Goal: Task Accomplishment & Management: Manage account settings

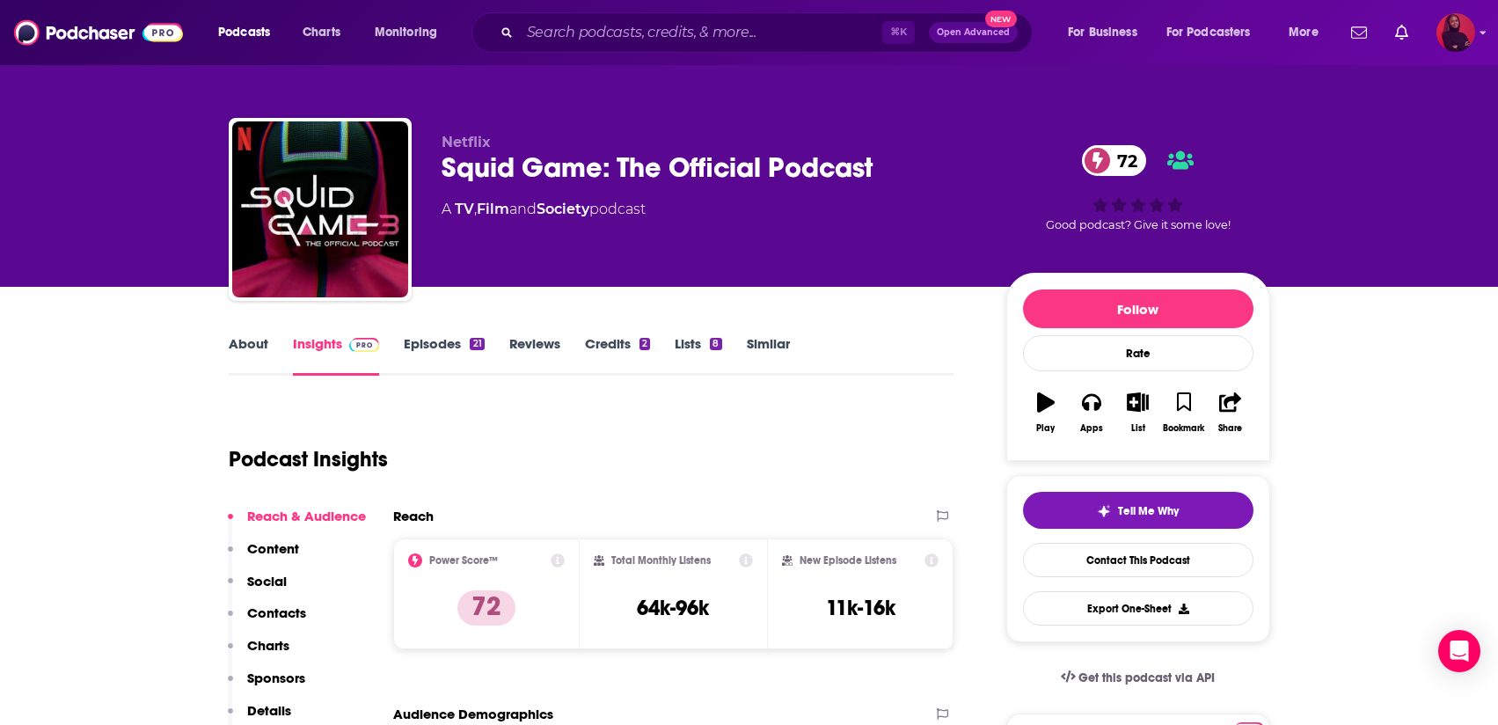
click at [1450, 45] on img "Logged in as KHuyghue" at bounding box center [1456, 32] width 39 height 39
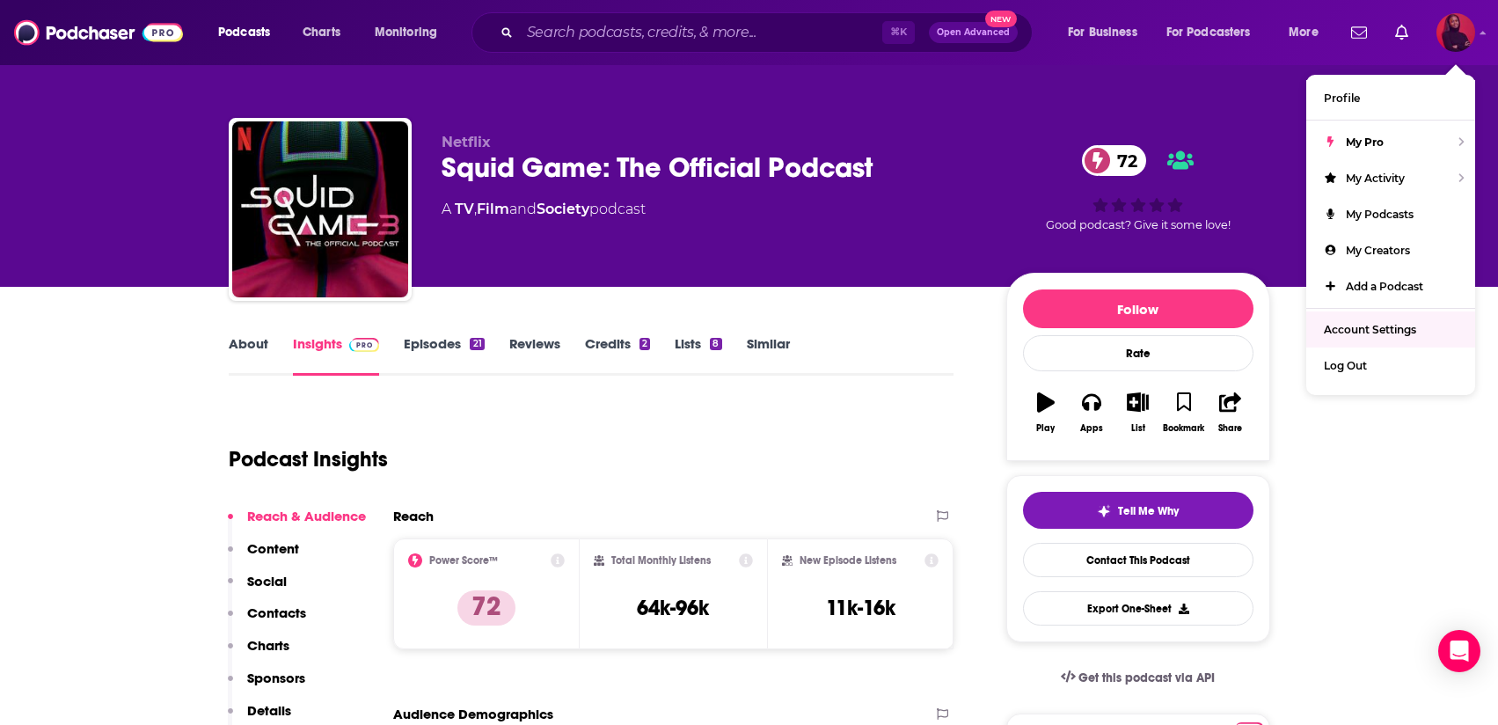
click at [1358, 314] on link "Account Settings" at bounding box center [1390, 329] width 169 height 36
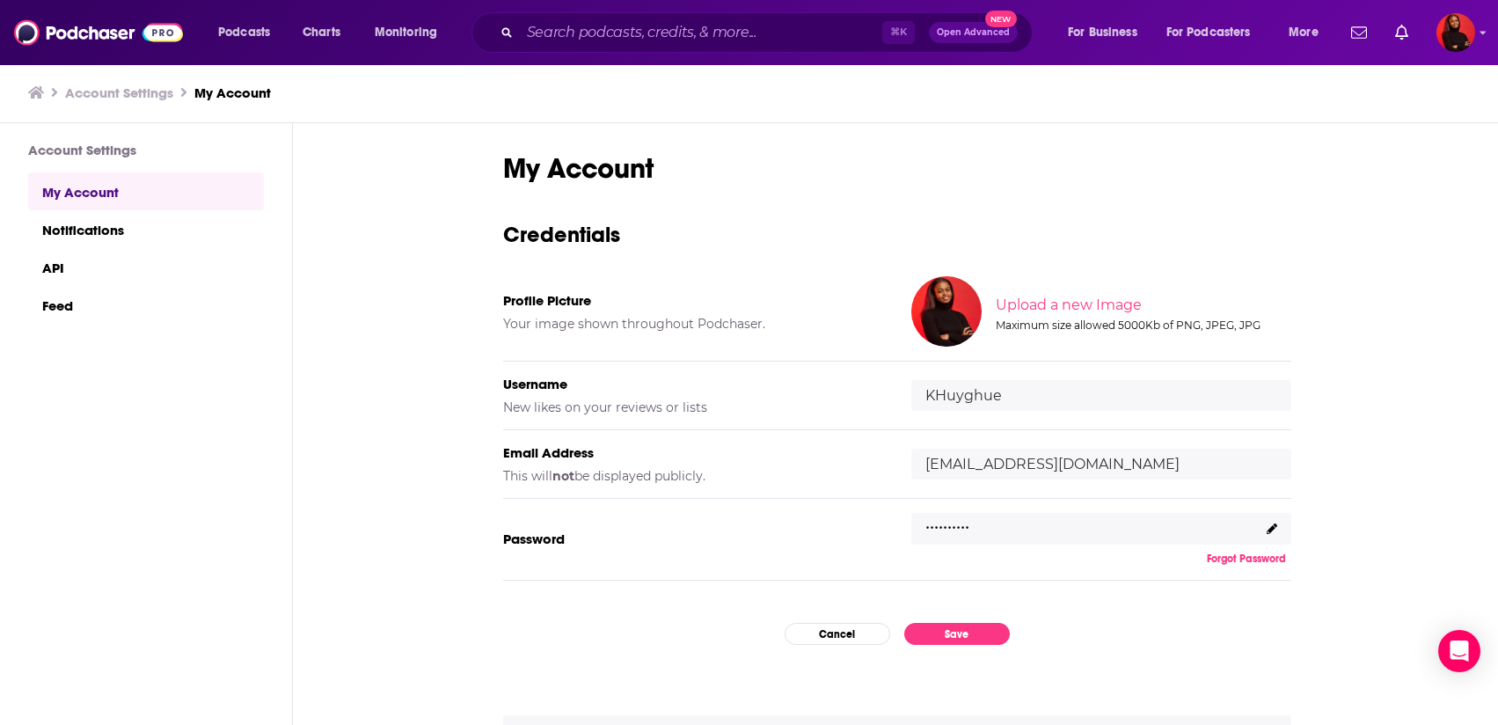
click at [1027, 455] on input "khuyghue@netflix.com" at bounding box center [1101, 464] width 380 height 31
drag, startPoint x: 1130, startPoint y: 455, endPoint x: 908, endPoint y: 460, distance: 221.7
click at [908, 460] on div "Email Address This will not be displayed publicly. khuyghue@netflix.com" at bounding box center [897, 464] width 788 height 69
type input "l"
type input "klhuyghue@gmail.com"
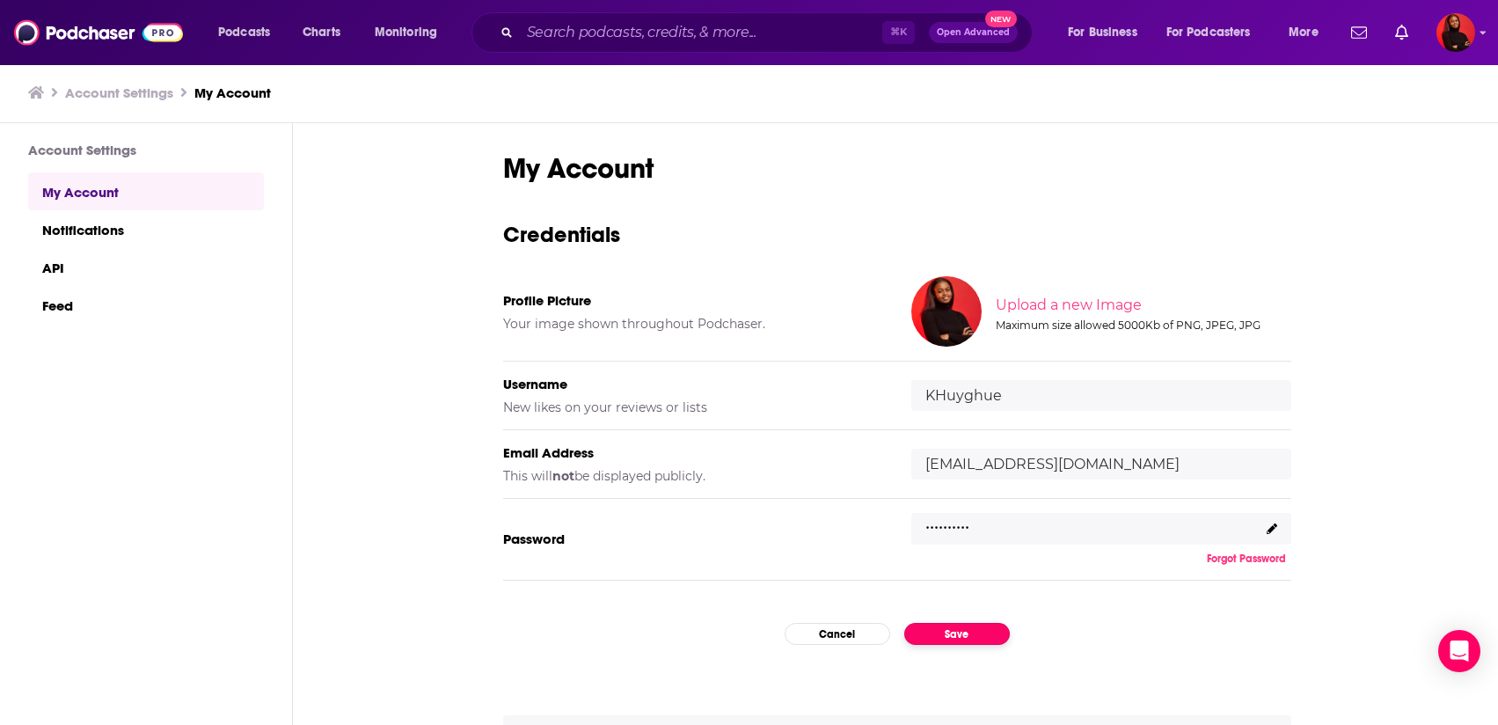
click at [966, 635] on button "Save" at bounding box center [957, 634] width 106 height 22
click at [977, 515] on div ".........." at bounding box center [1101, 529] width 380 height 32
click at [960, 635] on button "Save" at bounding box center [957, 634] width 106 height 22
click at [172, 214] on link "Notifications" at bounding box center [146, 229] width 236 height 38
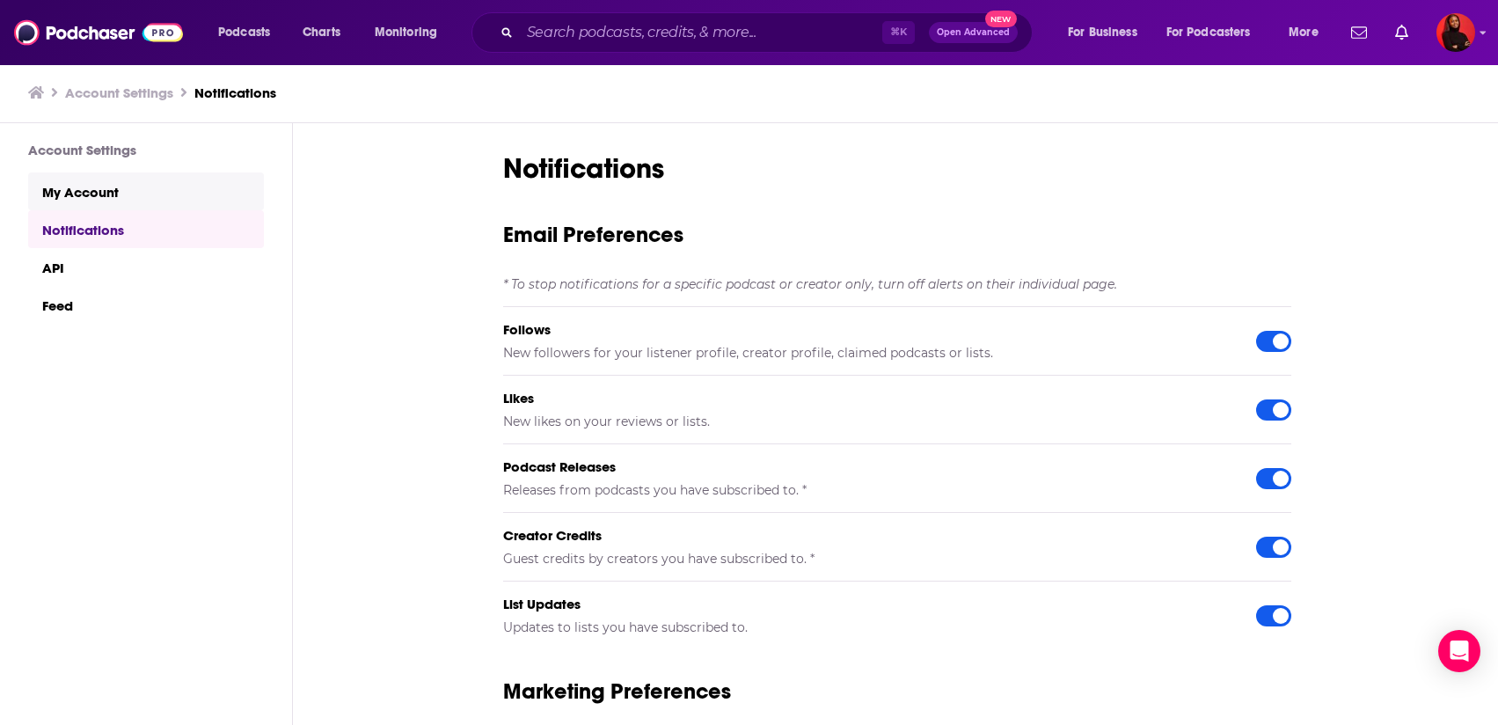
click at [169, 187] on link "My Account" at bounding box center [146, 191] width 236 height 38
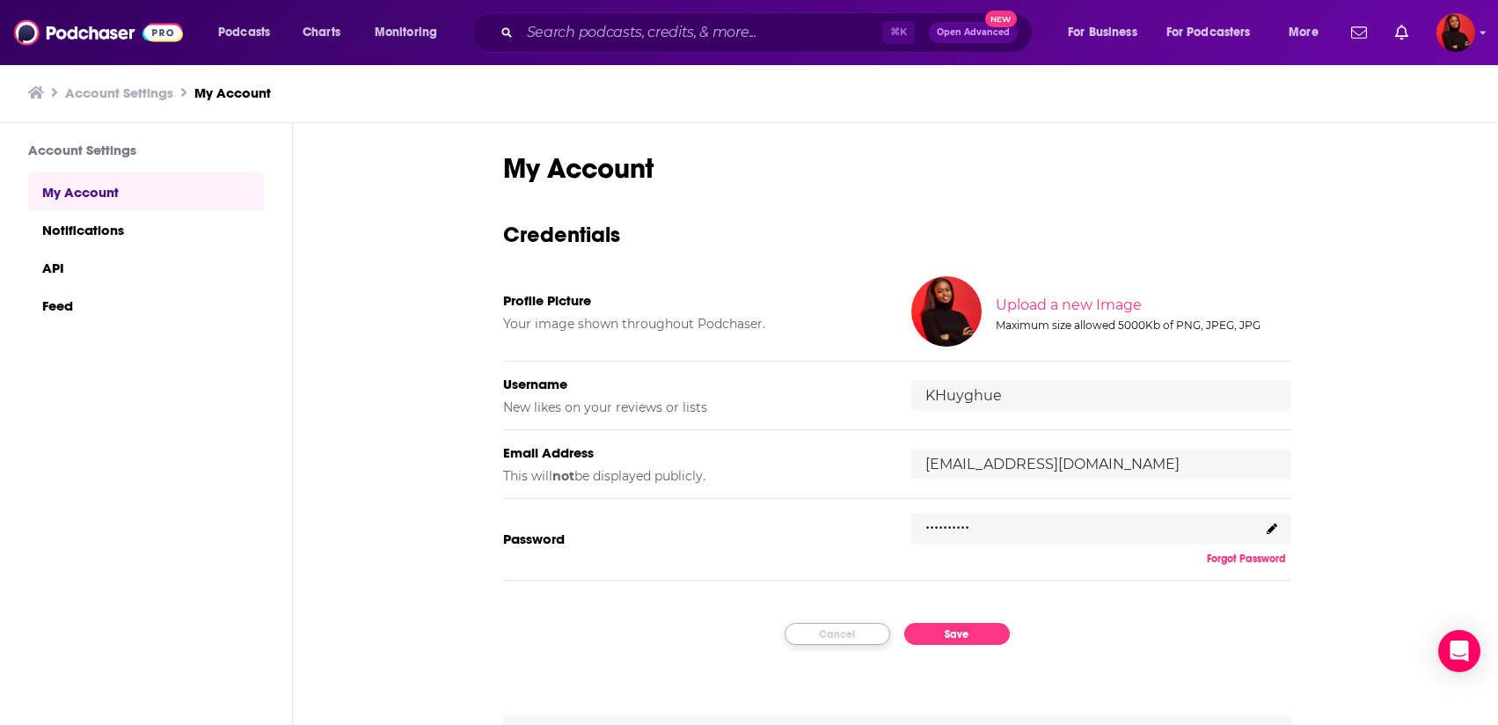
click at [815, 643] on button "Cancel" at bounding box center [838, 634] width 106 height 22
click at [801, 632] on button "Cancel" at bounding box center [838, 634] width 106 height 22
click at [163, 230] on link "Notifications" at bounding box center [146, 229] width 236 height 38
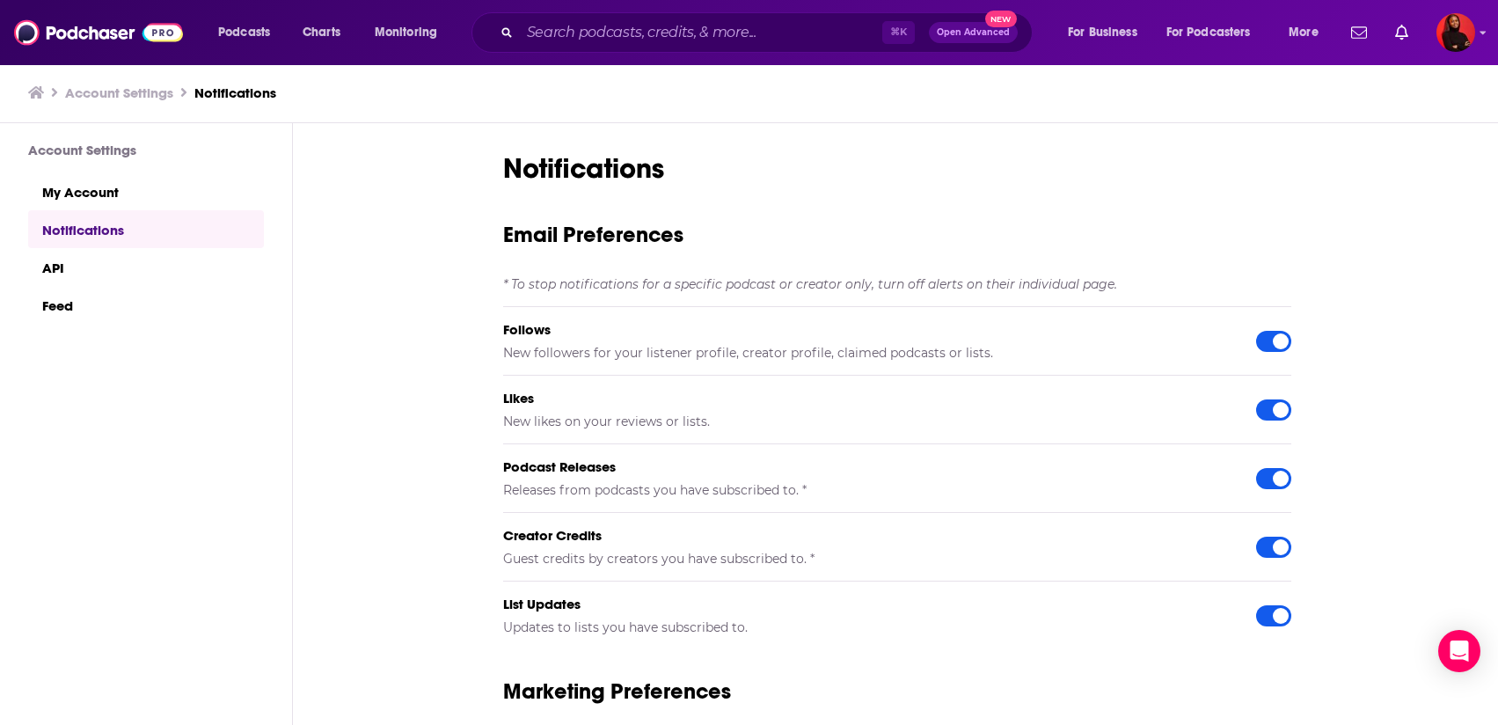
click at [176, 333] on div "Account Settings My Account Notifications API Feed" at bounding box center [132, 444] width 264 height 642
click at [164, 200] on link "My Account" at bounding box center [146, 191] width 236 height 38
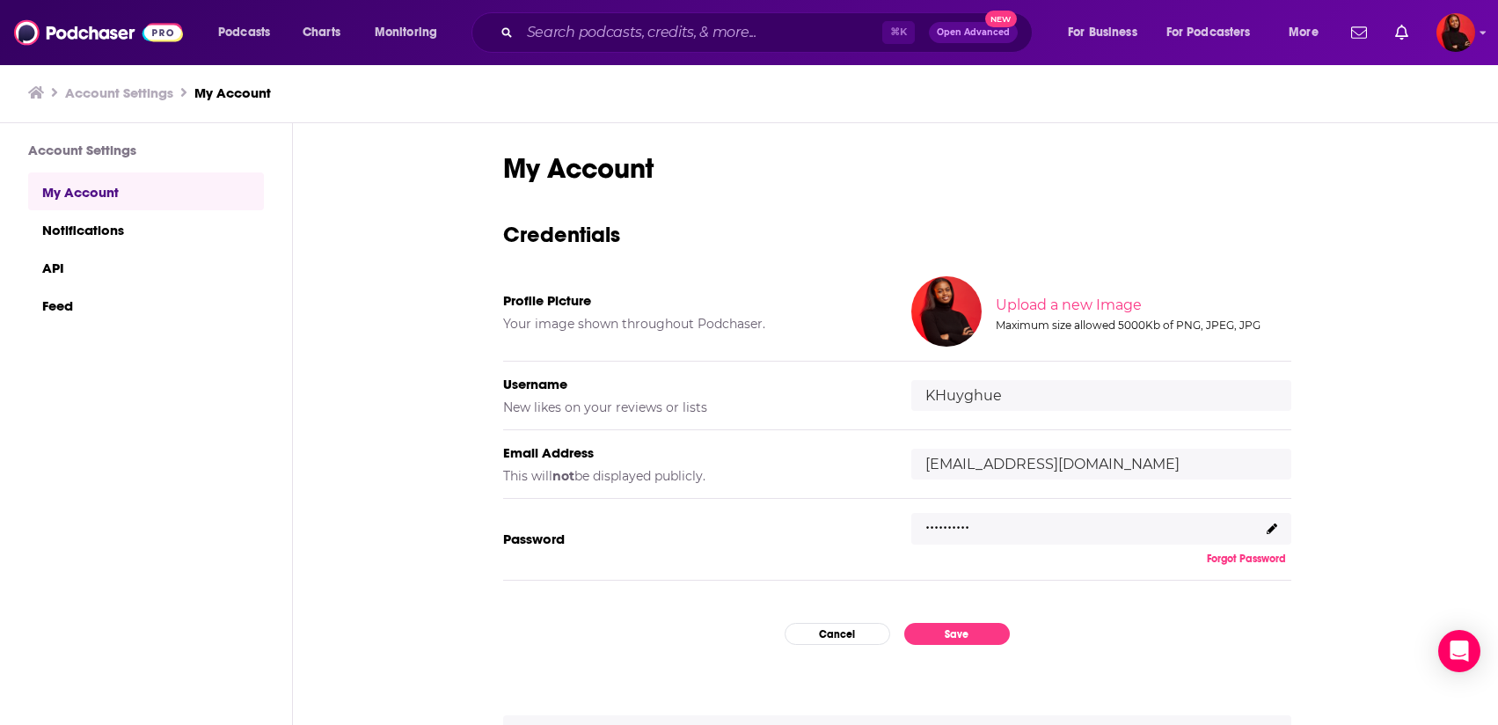
click at [113, 55] on div "Podcasts Charts Monitoring ⌘ K Open Advanced New For Business For Podcasters Mo…" at bounding box center [749, 32] width 1498 height 65
click at [113, 36] on img at bounding box center [98, 32] width 169 height 33
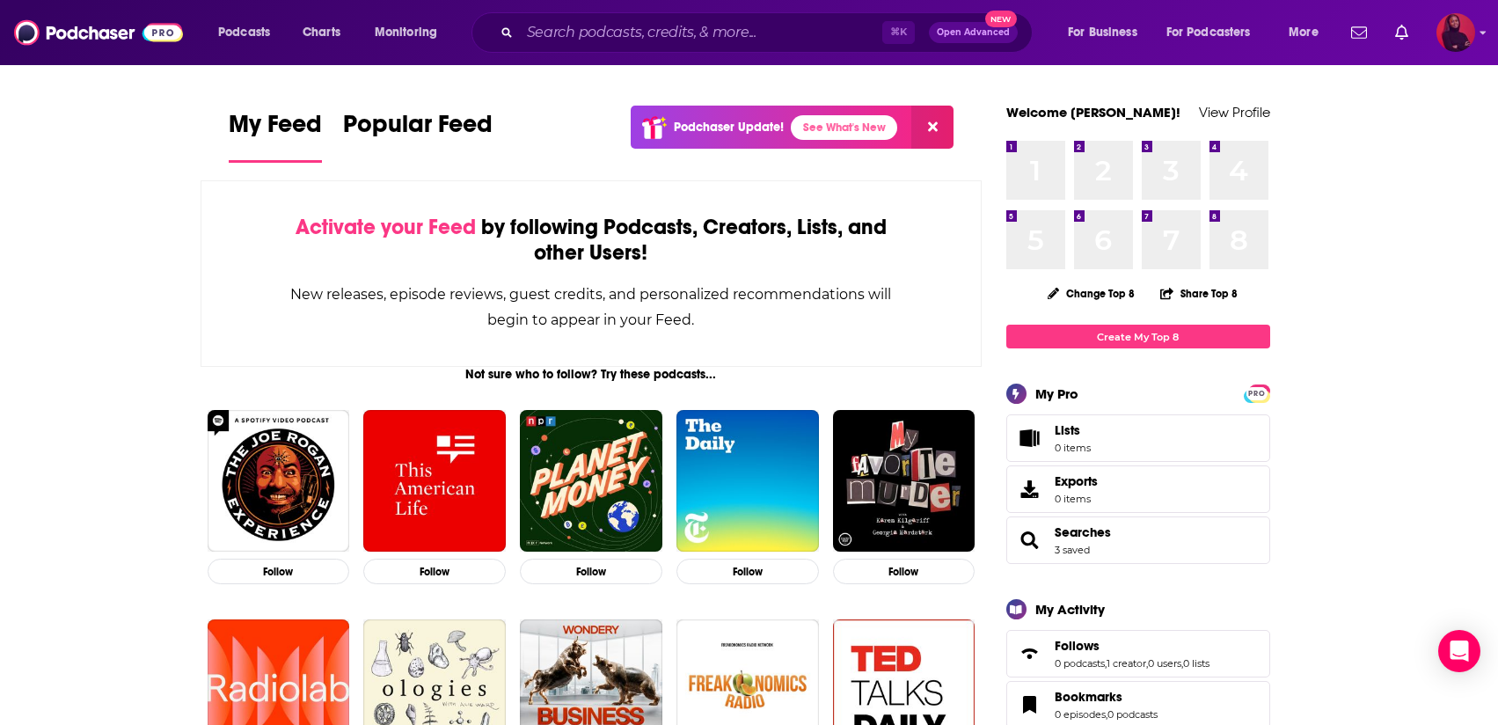
click at [1445, 41] on img "Logged in as KHuyghue" at bounding box center [1456, 32] width 39 height 39
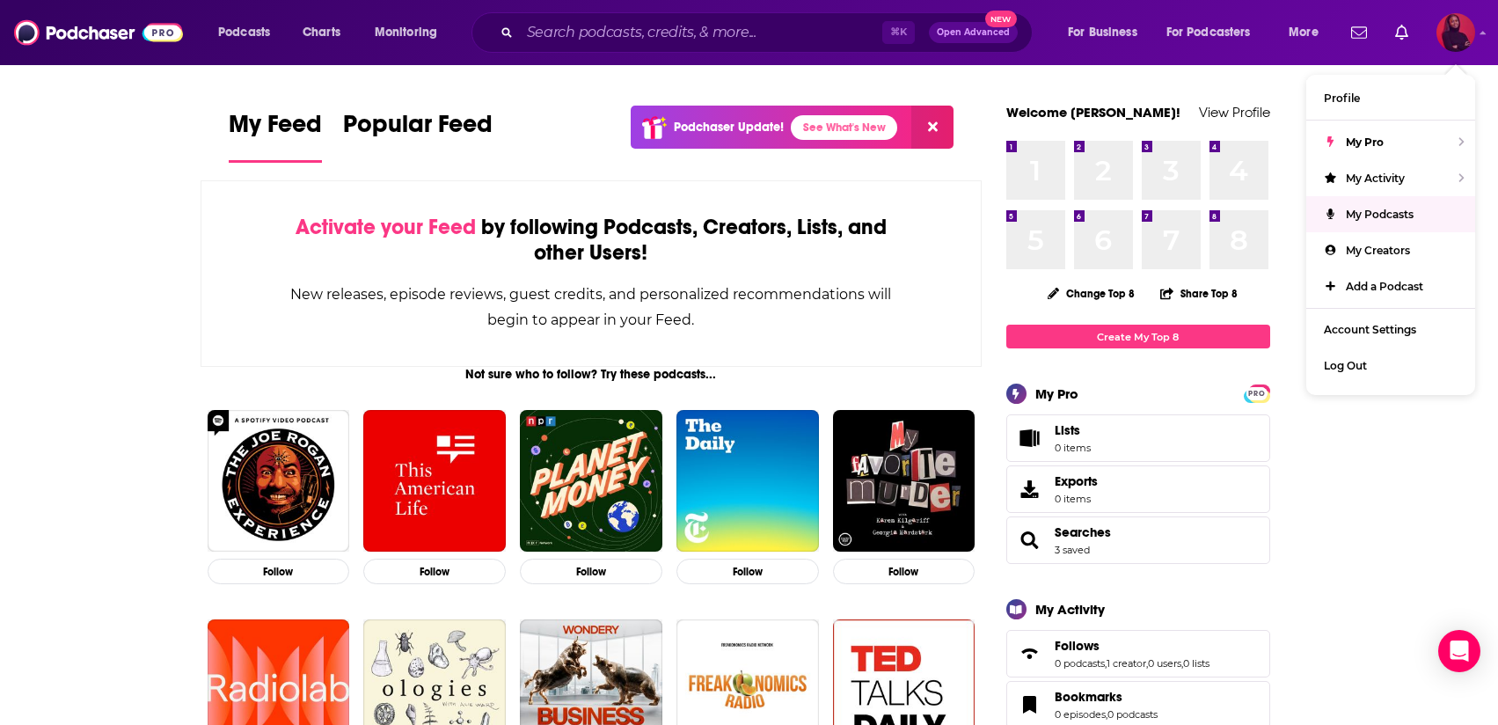
click at [1371, 213] on span "My Podcasts" at bounding box center [1380, 214] width 68 height 13
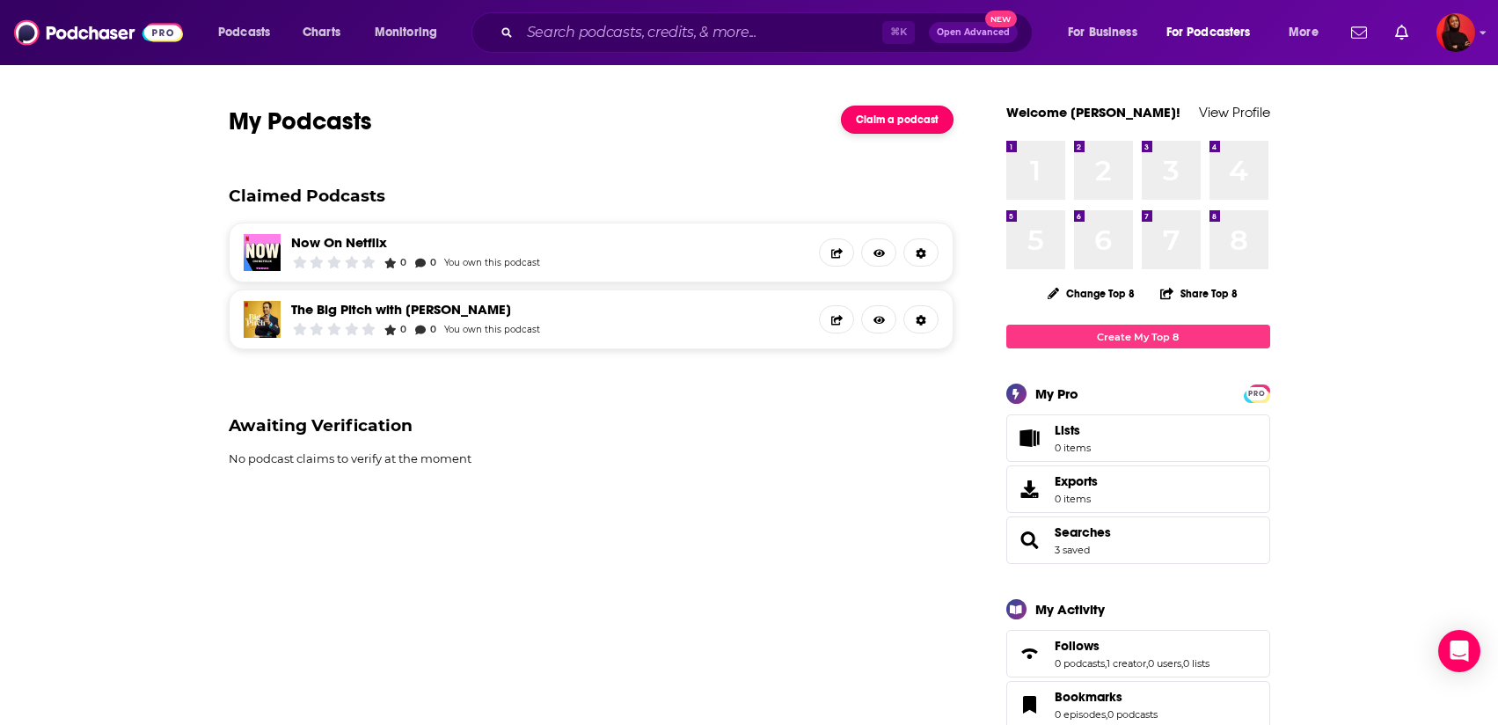
click at [901, 109] on link "Claim a podcast" at bounding box center [897, 120] width 113 height 28
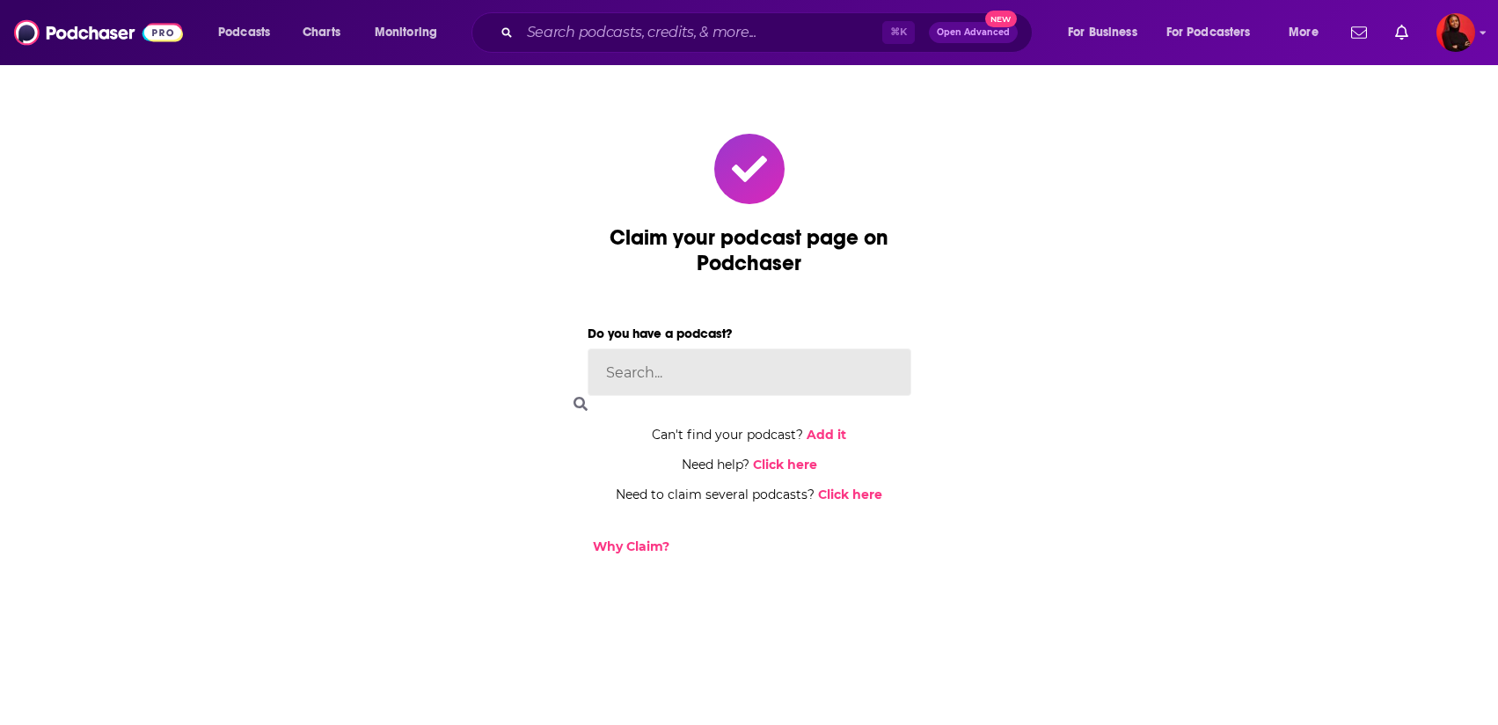
click at [757, 368] on input at bounding box center [750, 372] width 324 height 48
type input "squid game"
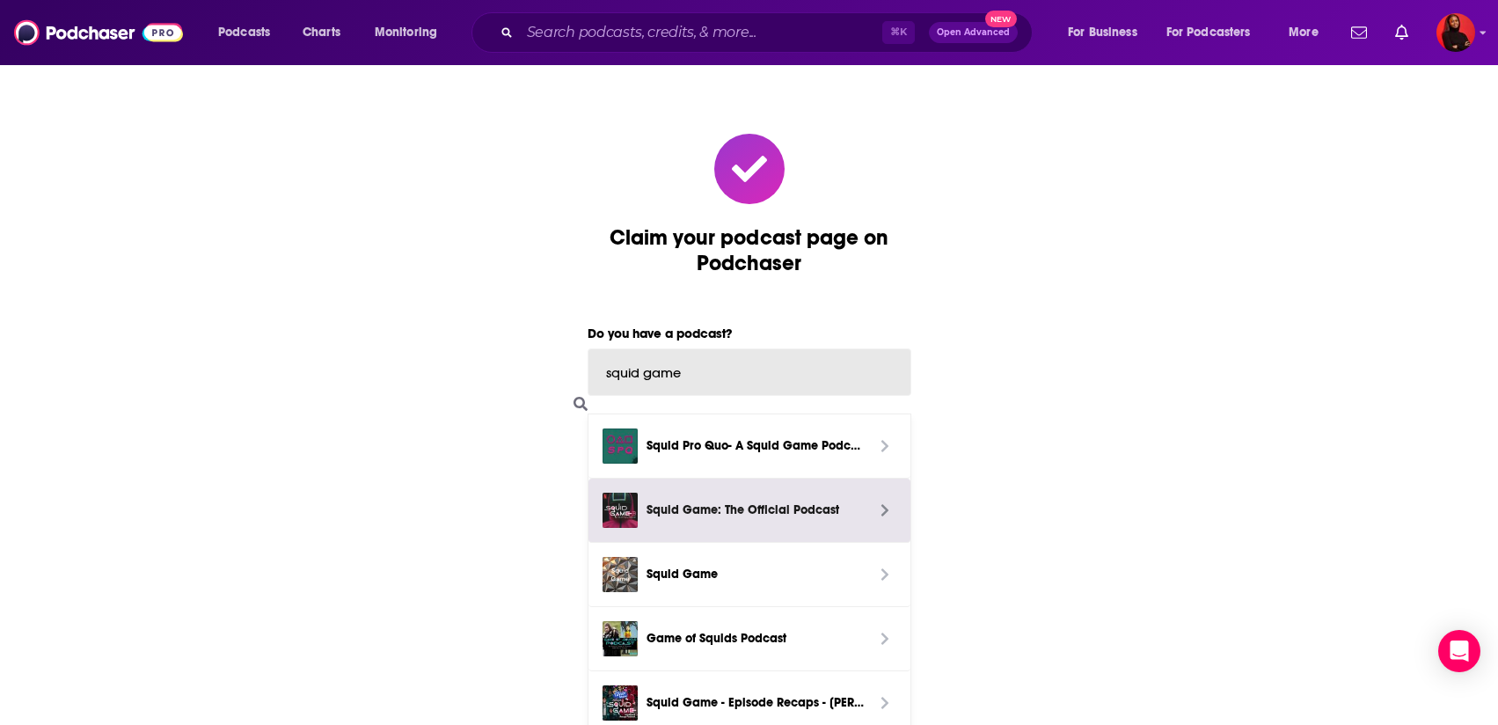
click at [792, 537] on link "Squid Game: The Official Podcast" at bounding box center [750, 511] width 322 height 64
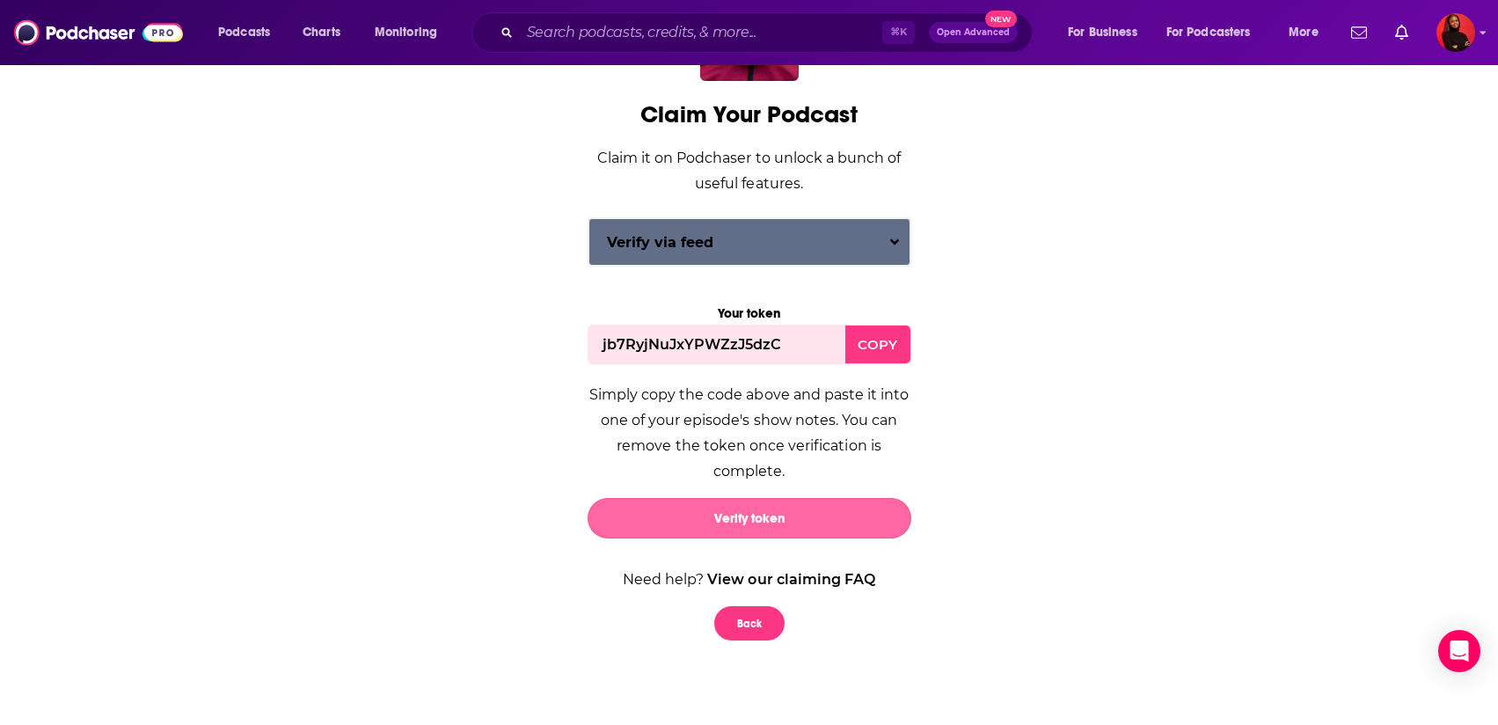
scroll to position [157, 0]
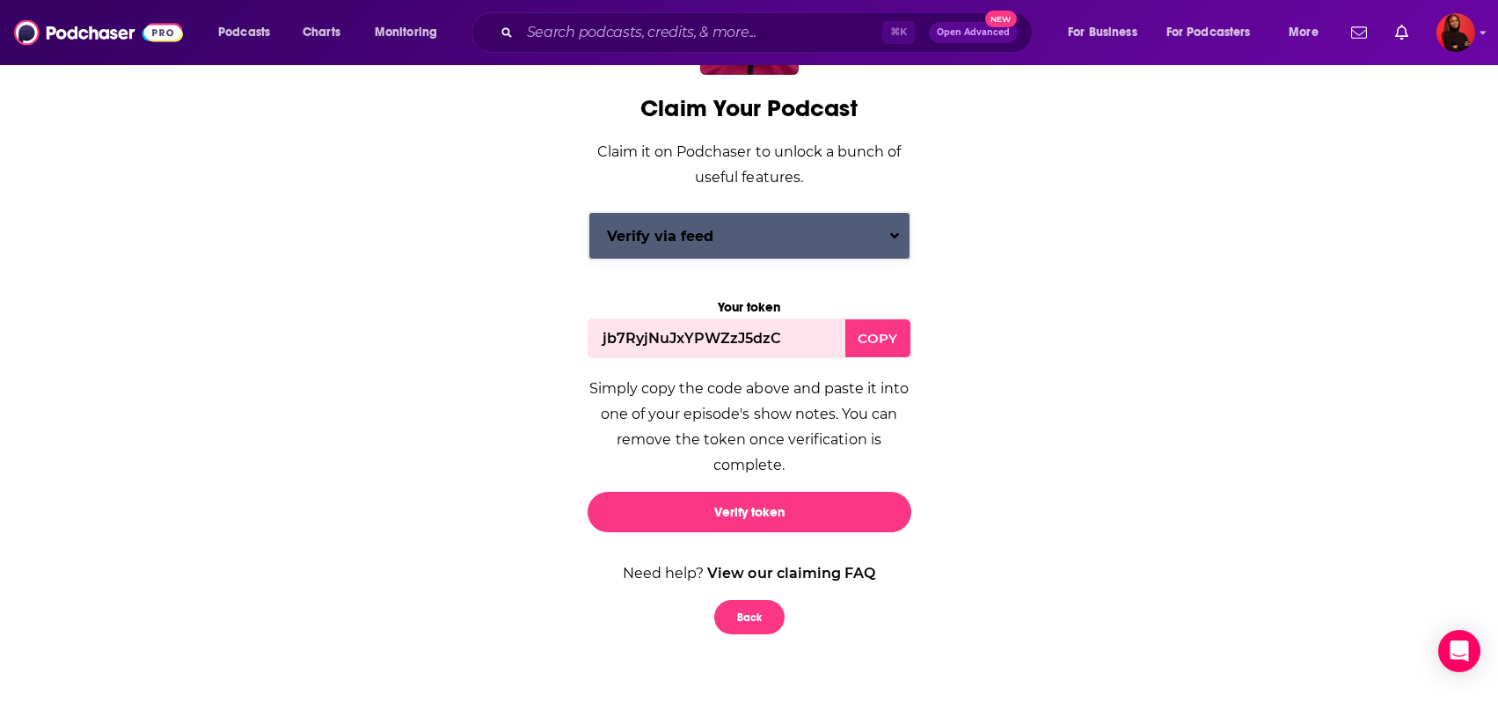
click at [760, 233] on button "Verify via feed" at bounding box center [750, 236] width 322 height 48
click at [761, 307] on div "Verify via email" at bounding box center [750, 307] width 322 height 32
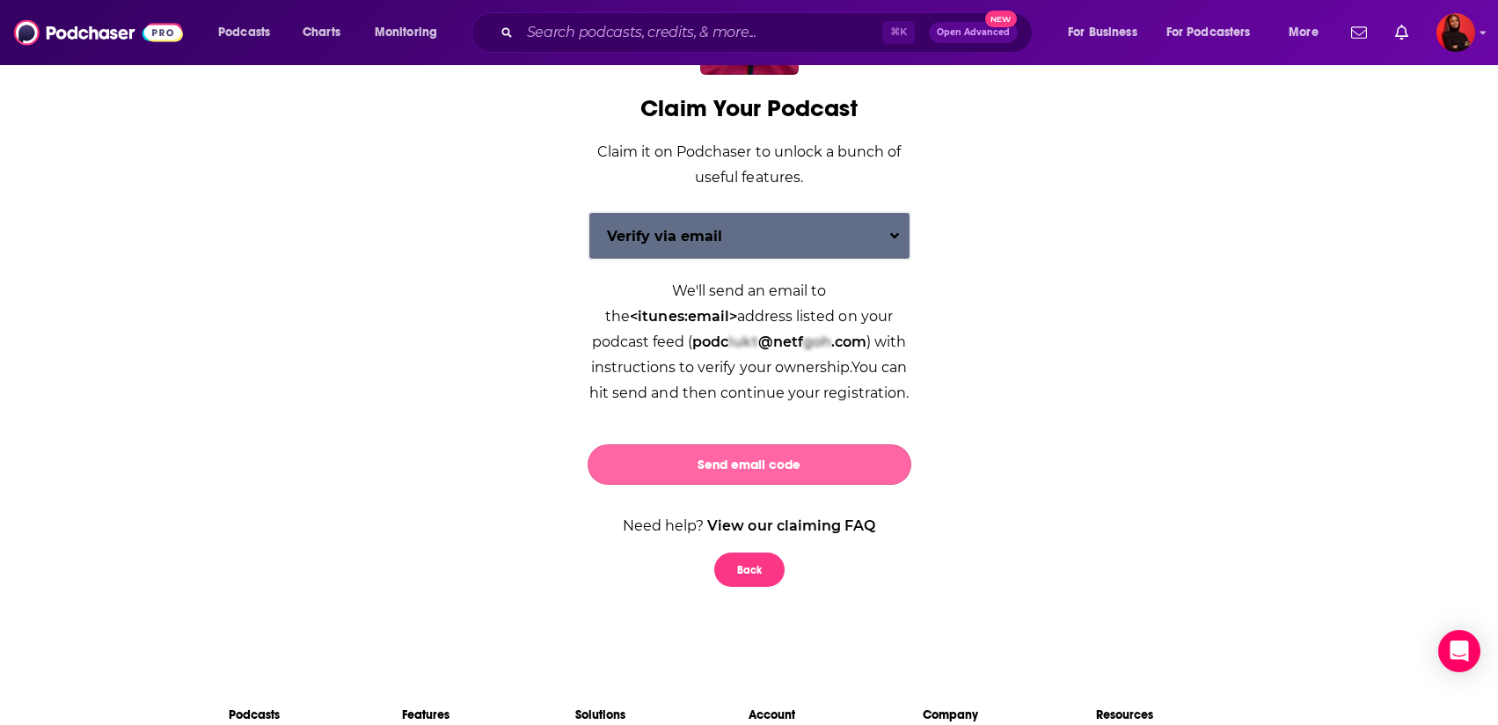
click at [755, 460] on button "Send email code" at bounding box center [750, 464] width 324 height 40
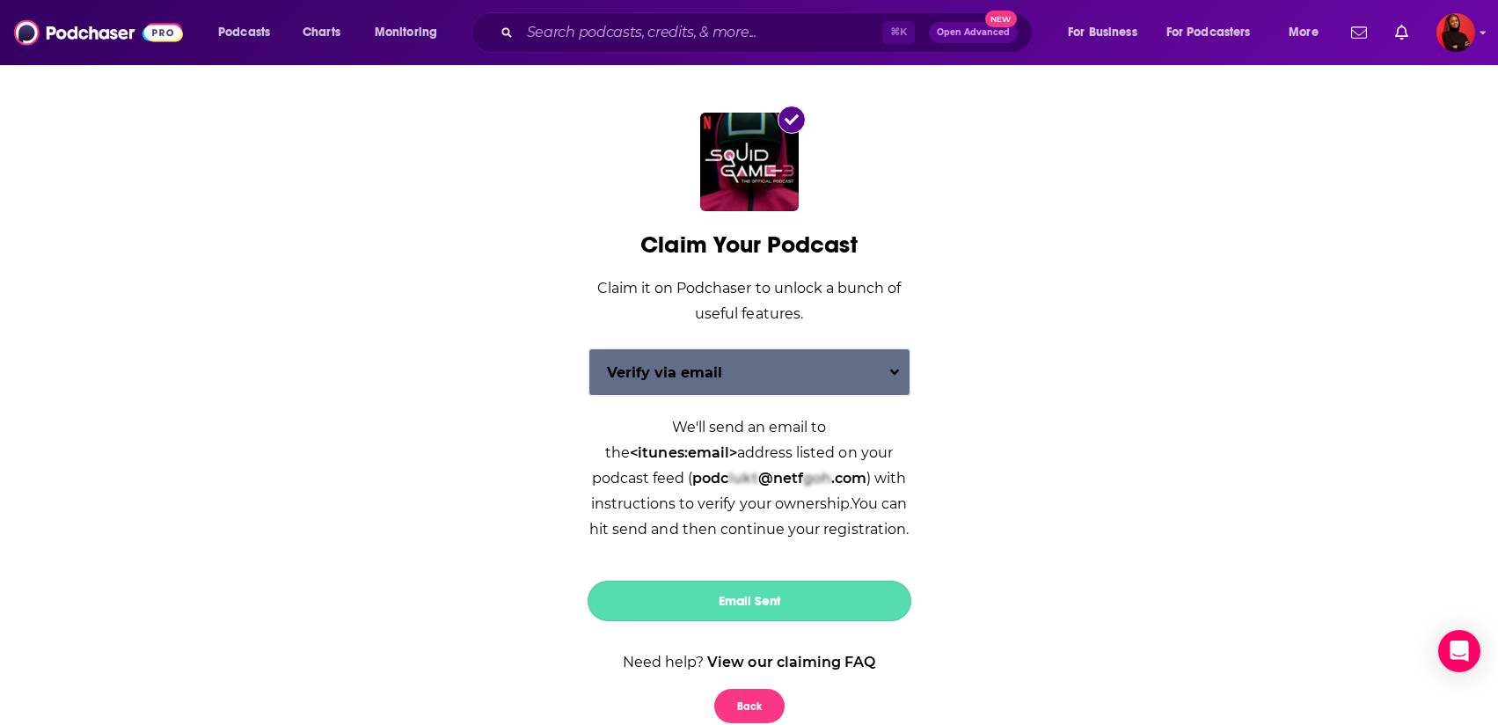
scroll to position [0, 0]
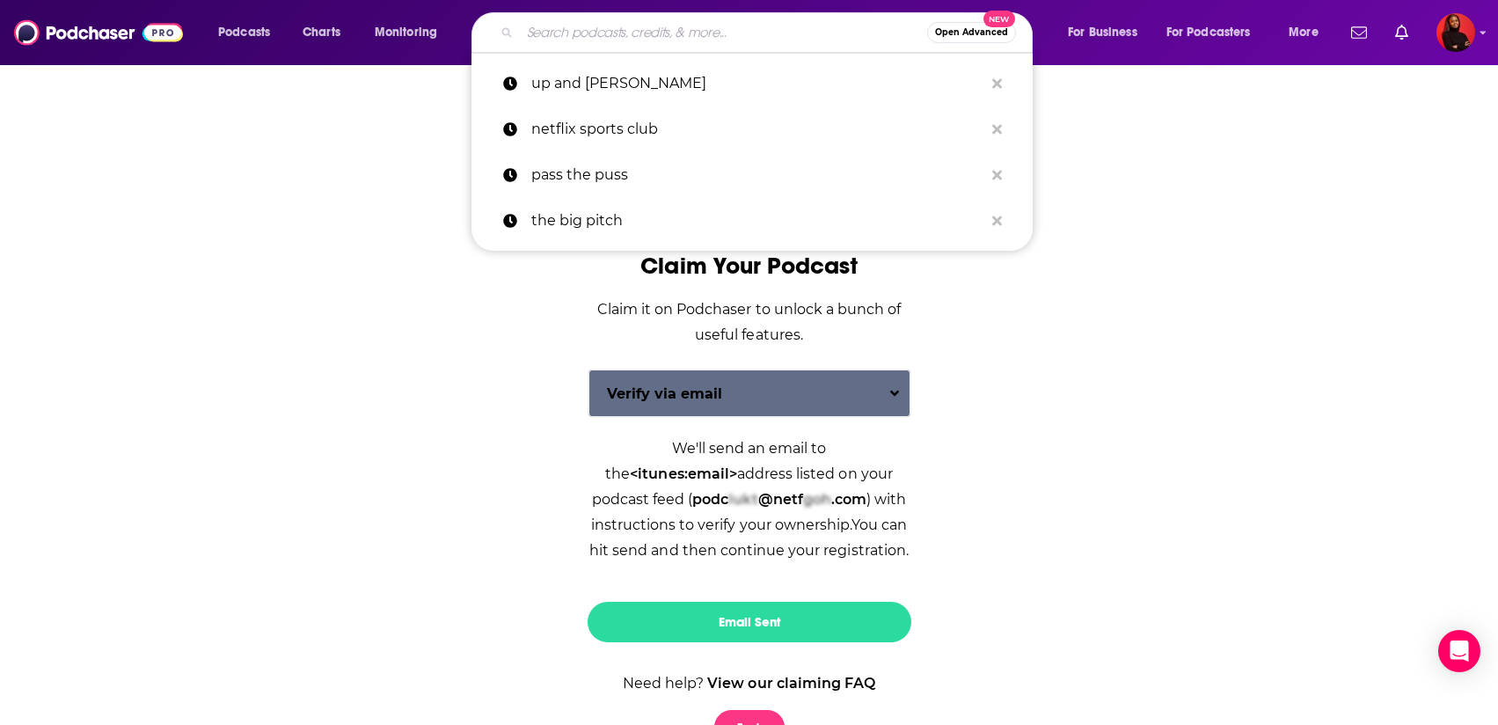
click at [562, 35] on input "Search podcasts, credits, & more..." at bounding box center [723, 32] width 407 height 28
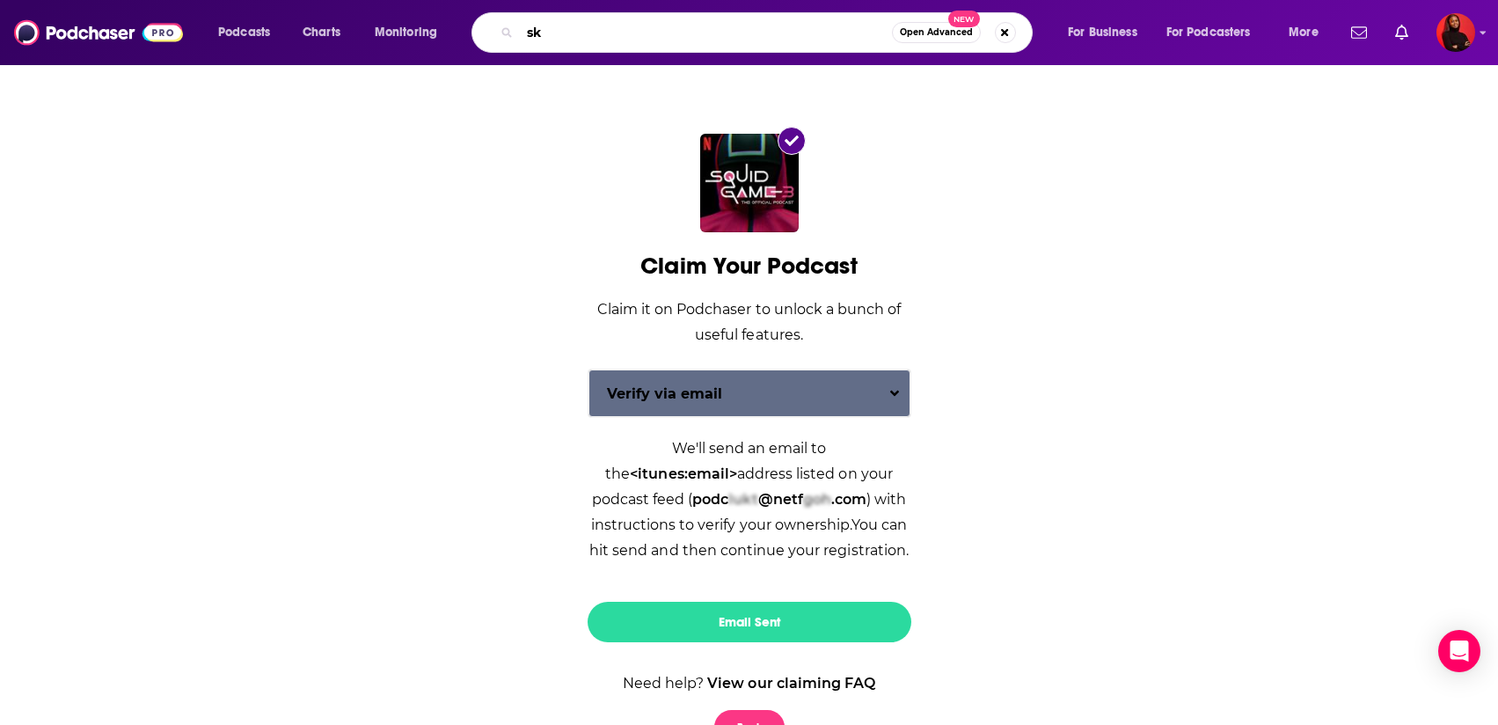
type input "s"
click at [560, 333] on div "Claim Your Podcast Claim it on Podchaser to unlock a bunch of useful features. …" at bounding box center [750, 439] width 1068 height 667
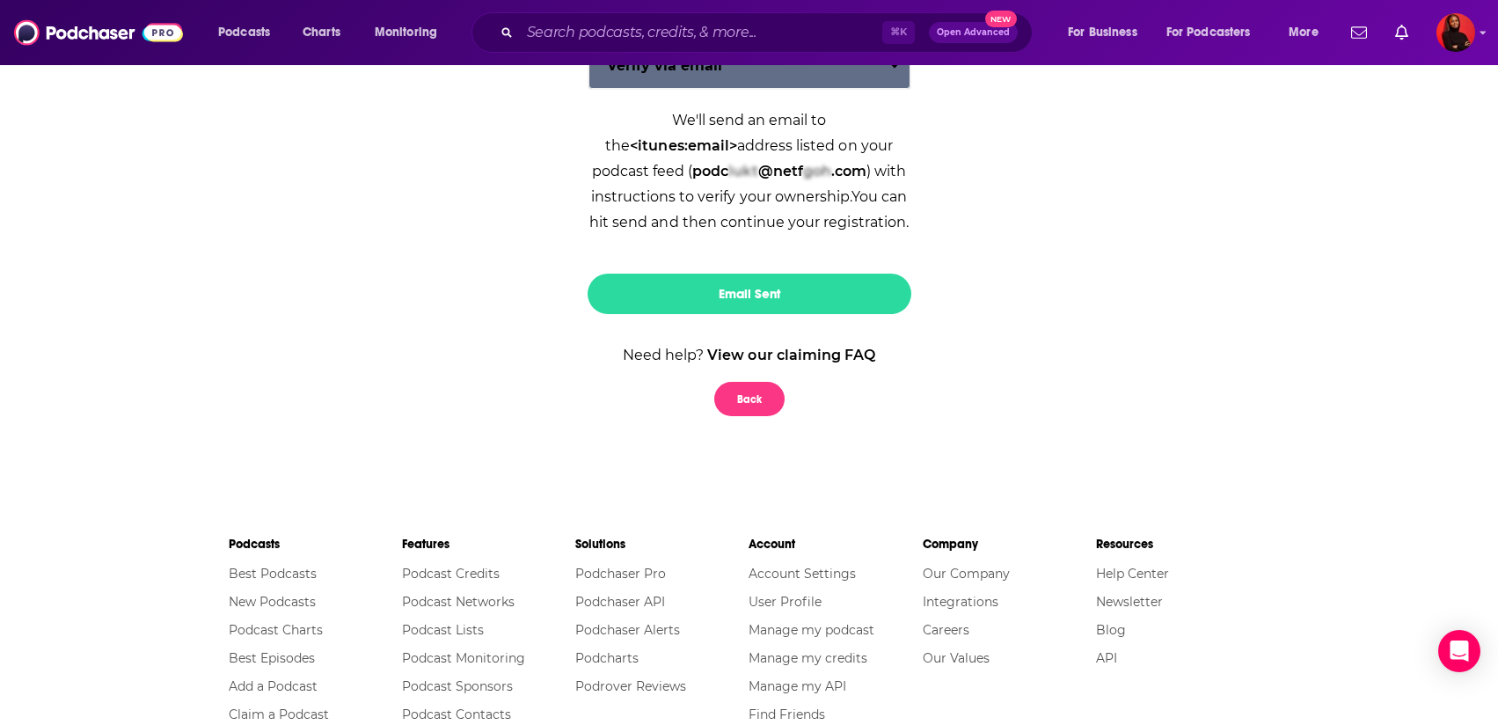
scroll to position [335, 0]
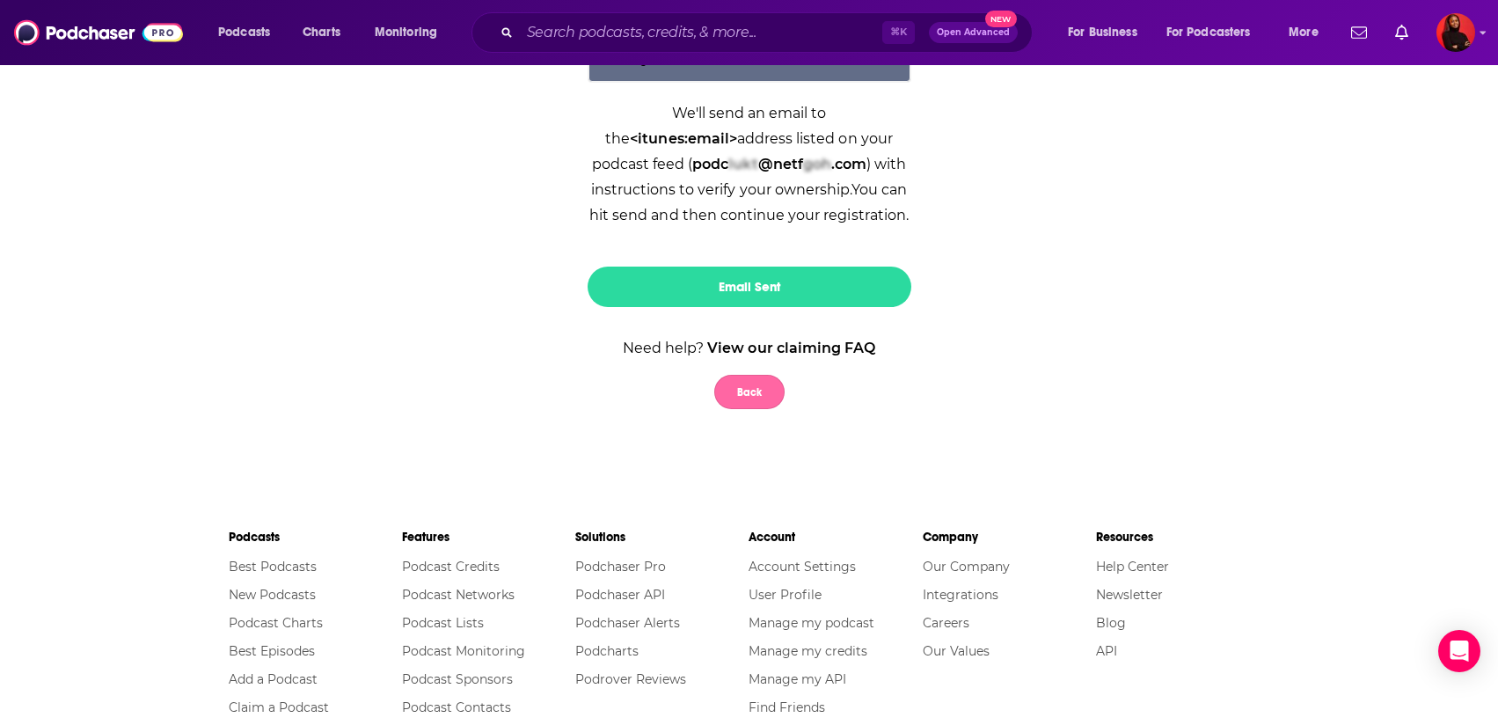
click at [735, 401] on button "Back" at bounding box center [749, 392] width 70 height 34
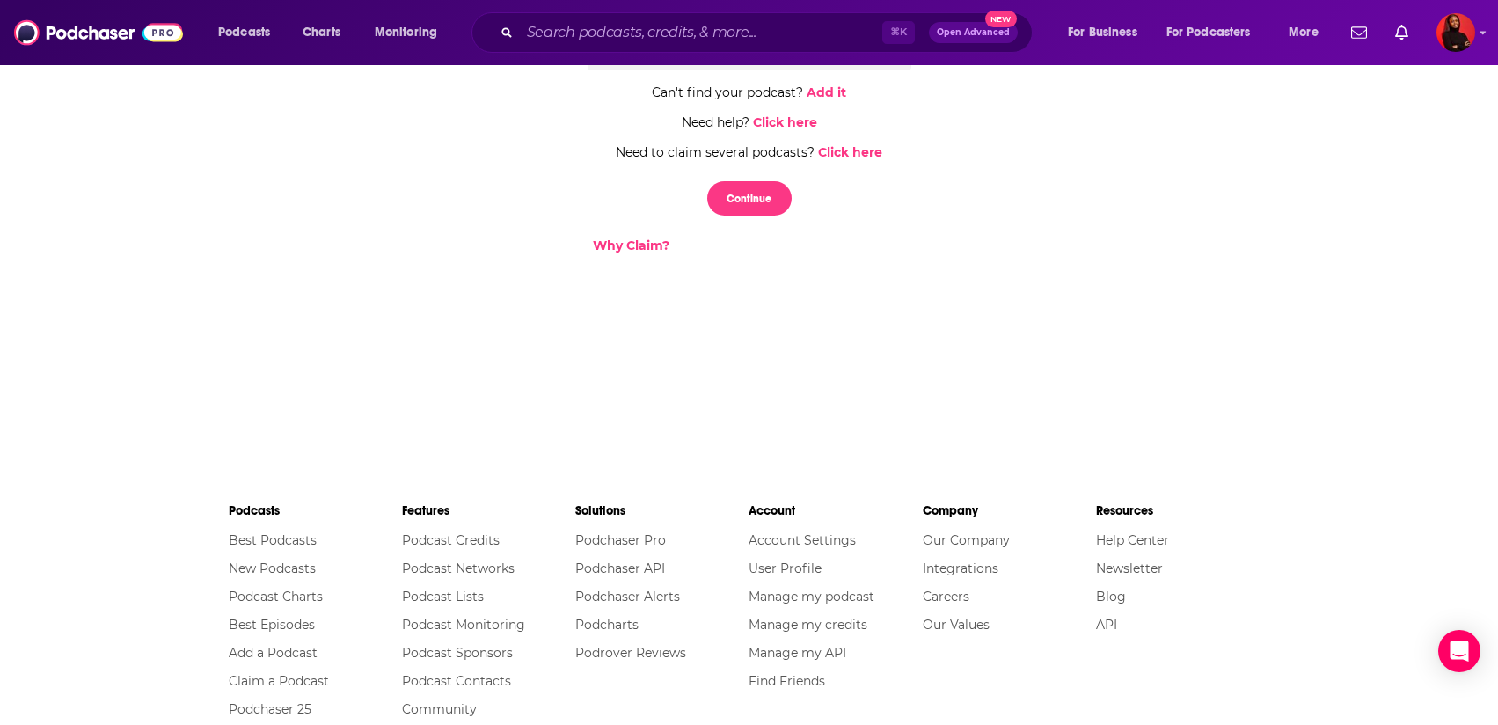
scroll to position [0, 0]
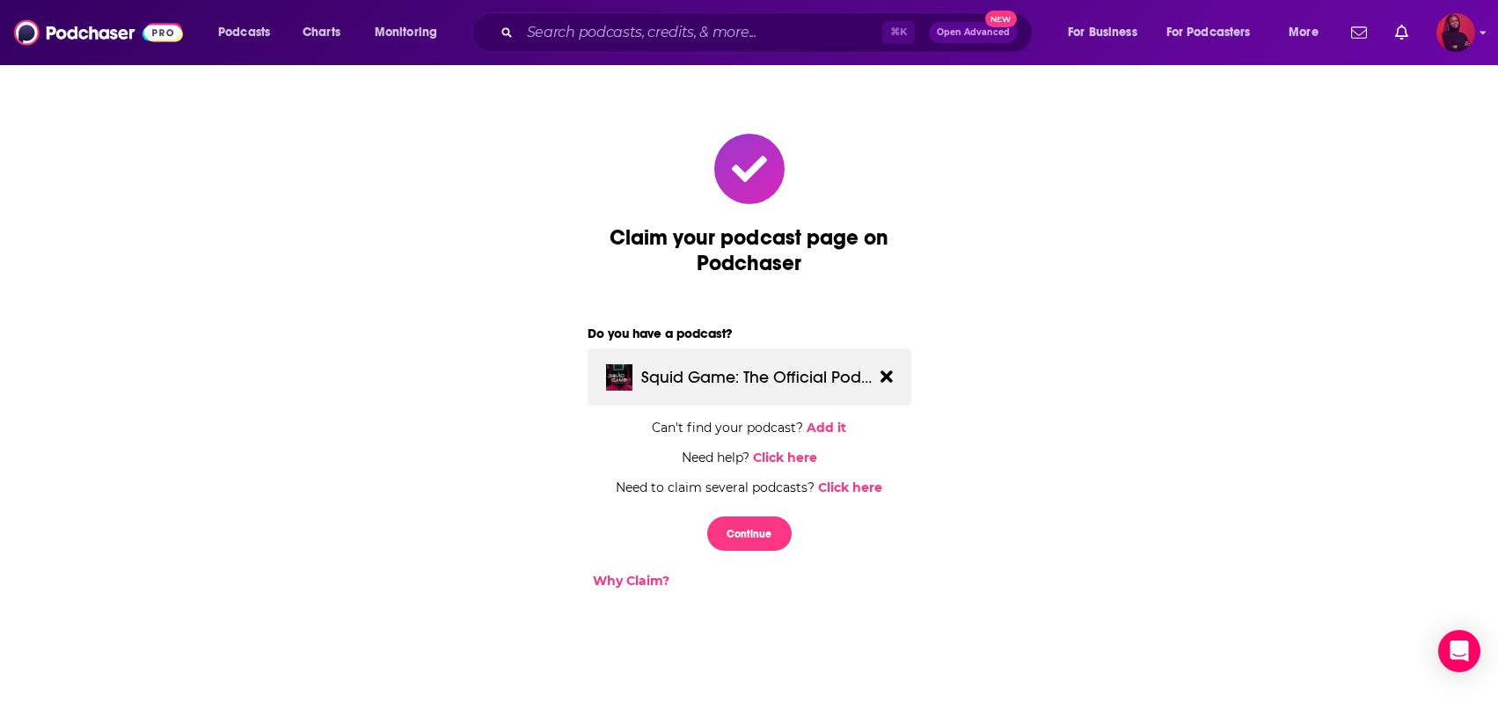
drag, startPoint x: 1466, startPoint y: 23, endPoint x: 1459, endPoint y: 12, distance: 12.7
click at [1466, 23] on img "Logged in as KHuyghue" at bounding box center [1456, 32] width 39 height 39
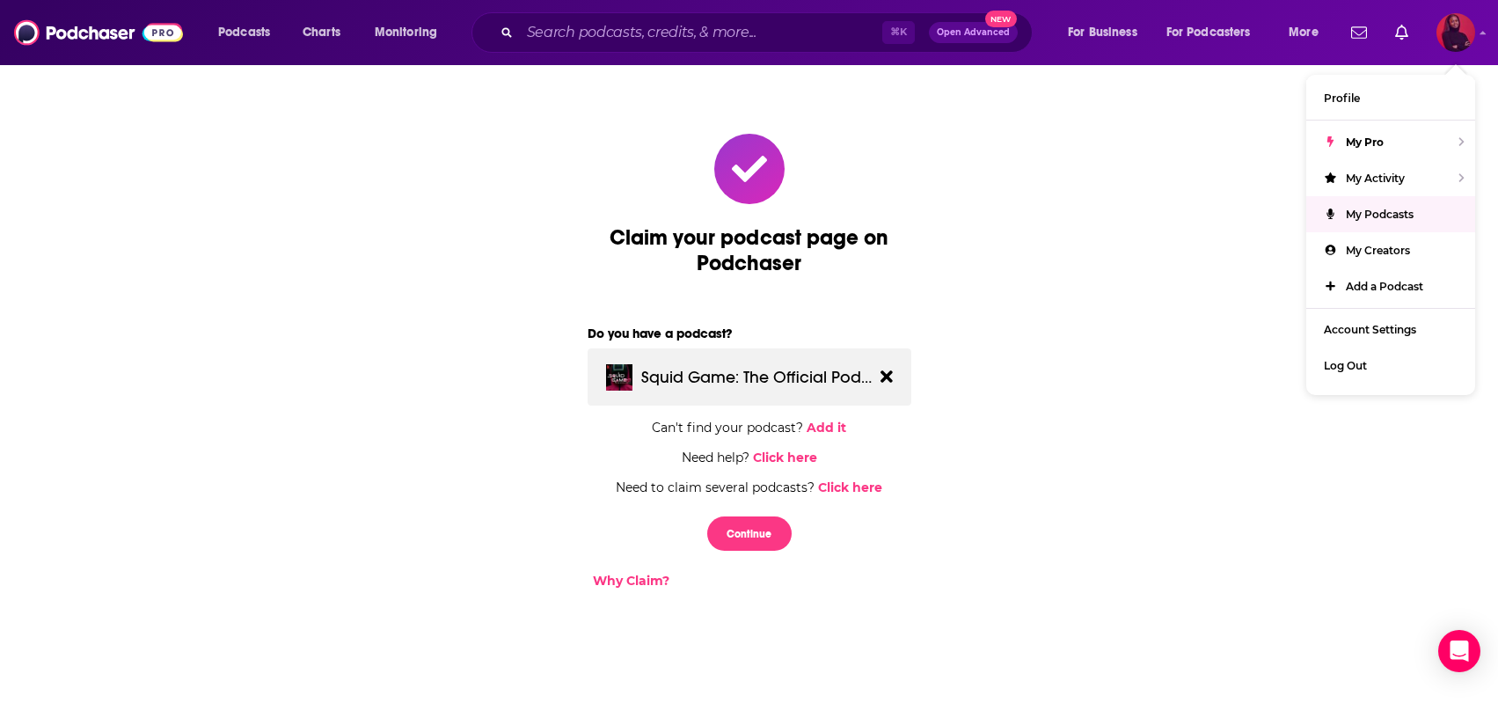
click at [1372, 212] on span "My Podcasts" at bounding box center [1380, 214] width 68 height 13
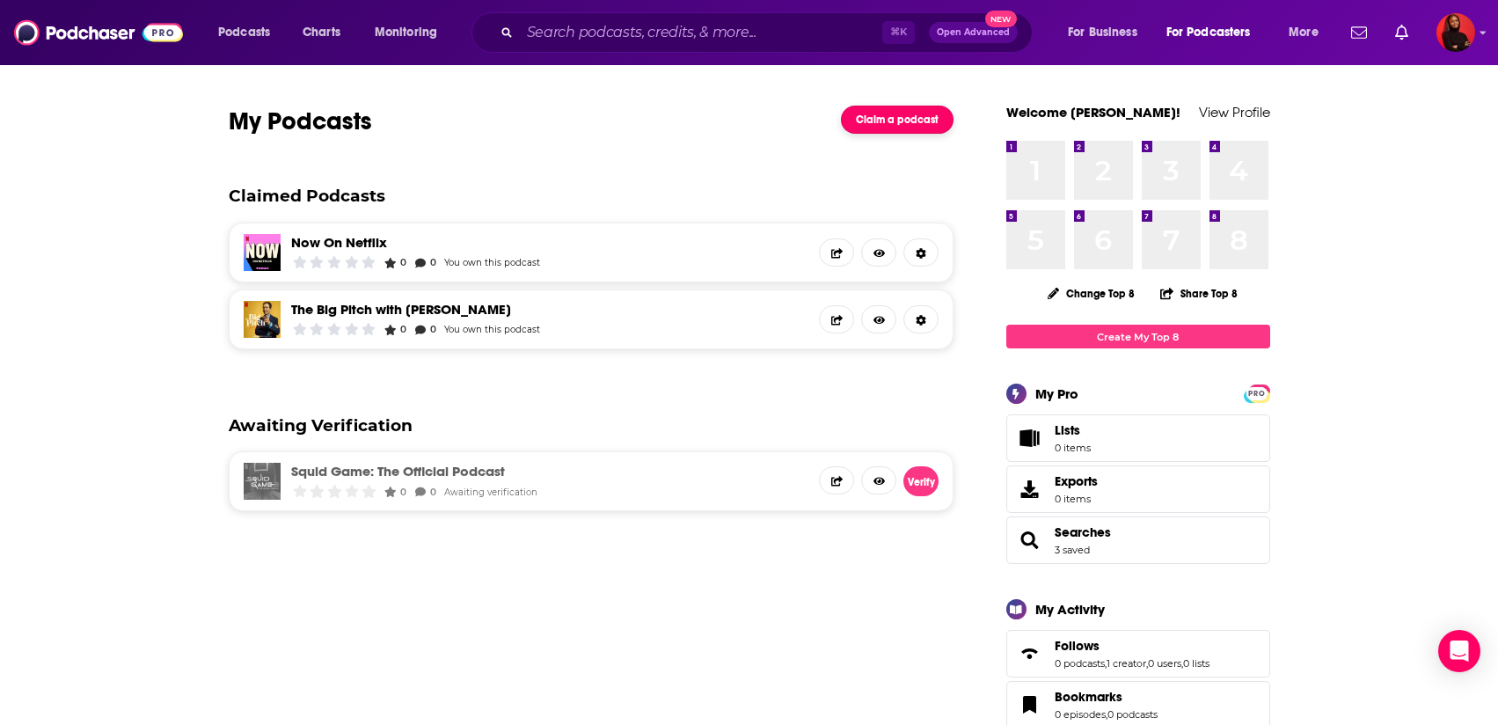
click at [875, 116] on link "Claim a podcast" at bounding box center [897, 120] width 113 height 28
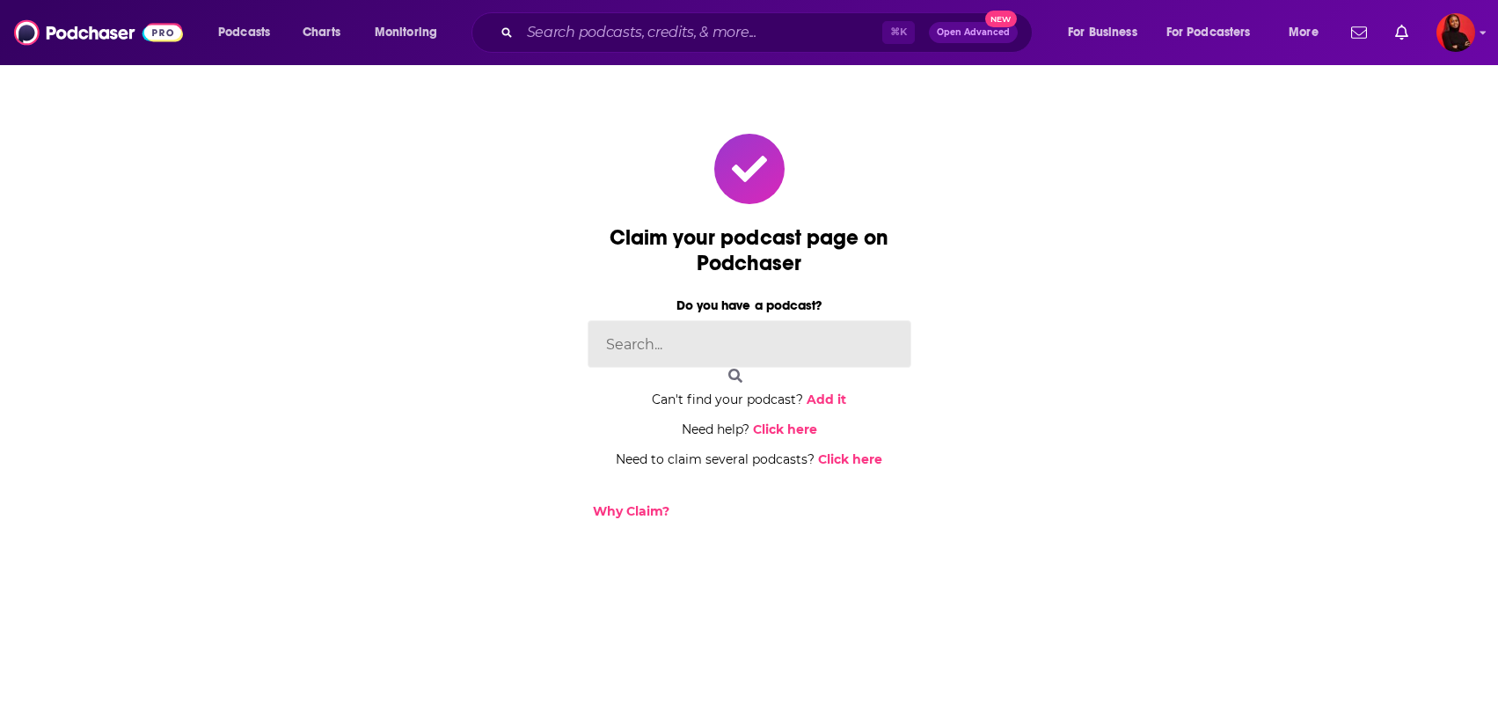
click at [654, 356] on input at bounding box center [750, 344] width 324 height 48
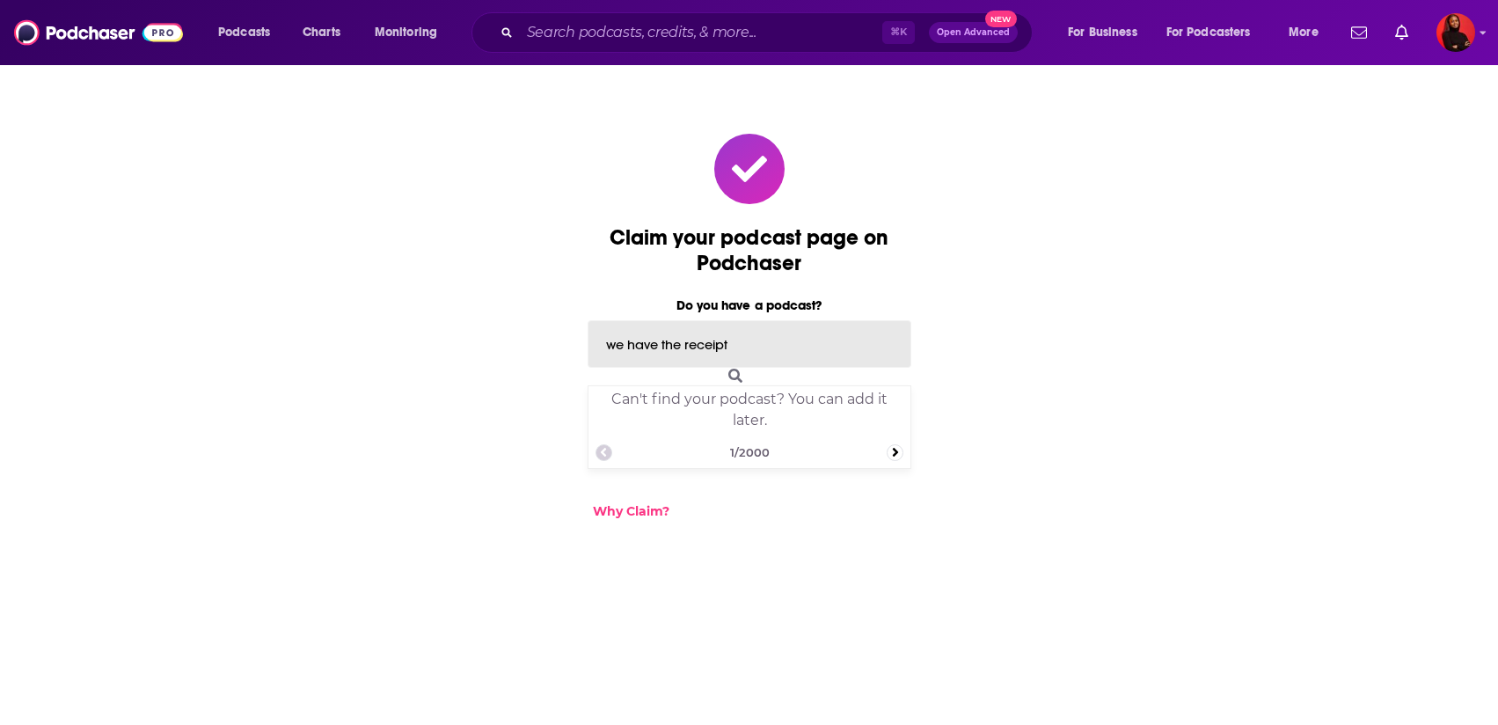
type input "we have the receipts"
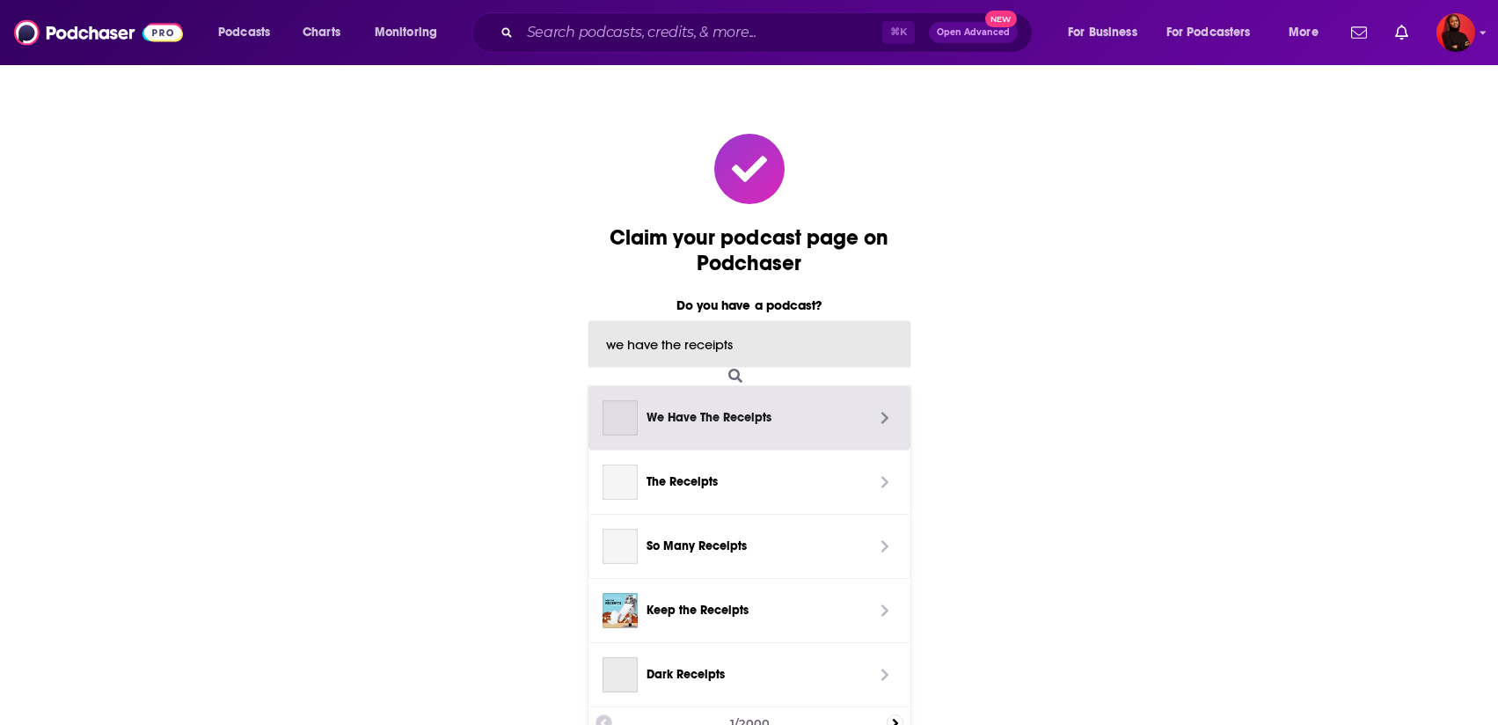
click at [713, 418] on span "We Have The Receipts" at bounding box center [756, 417] width 218 height 19
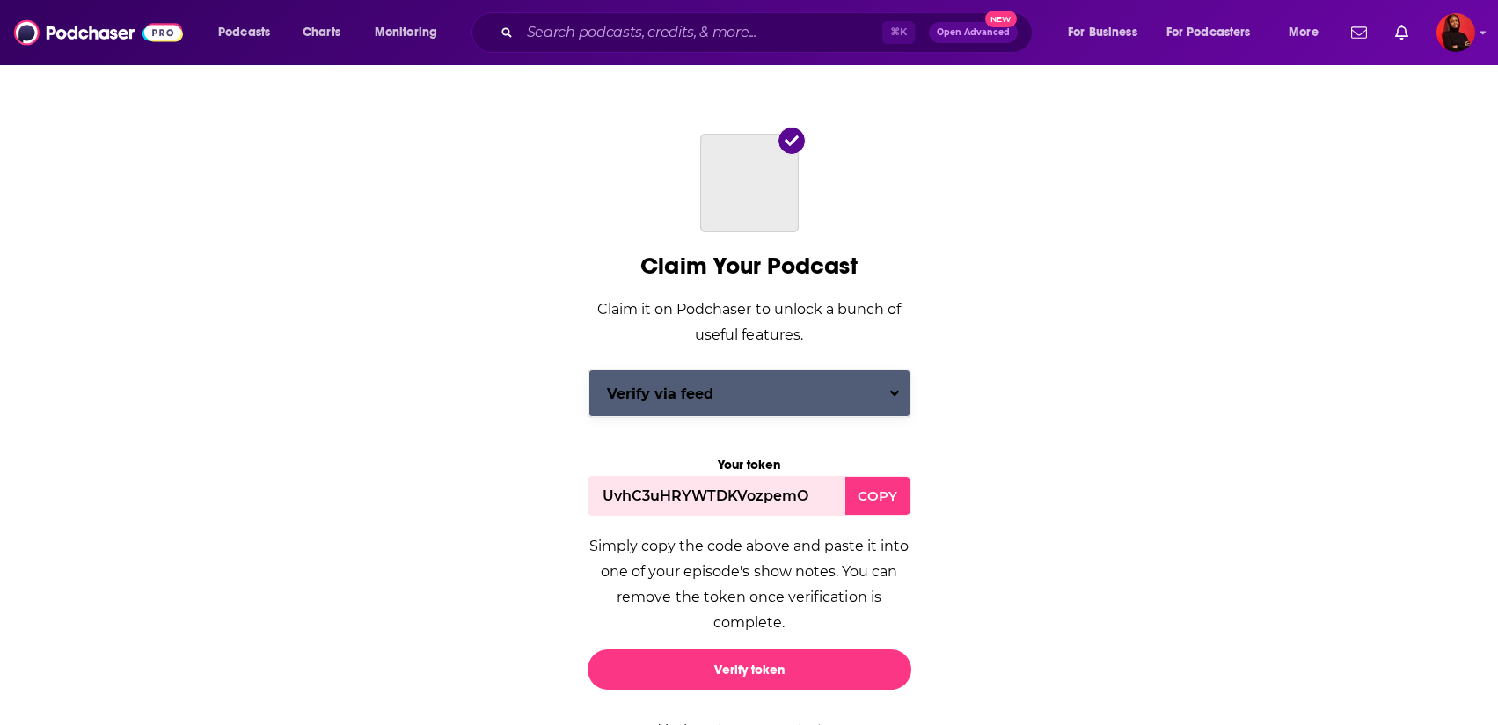
click at [663, 407] on div "Claim Your Podcast Claim it on Podchaser to unlock a bunch of useful features. …" at bounding box center [750, 498] width 324 height 490
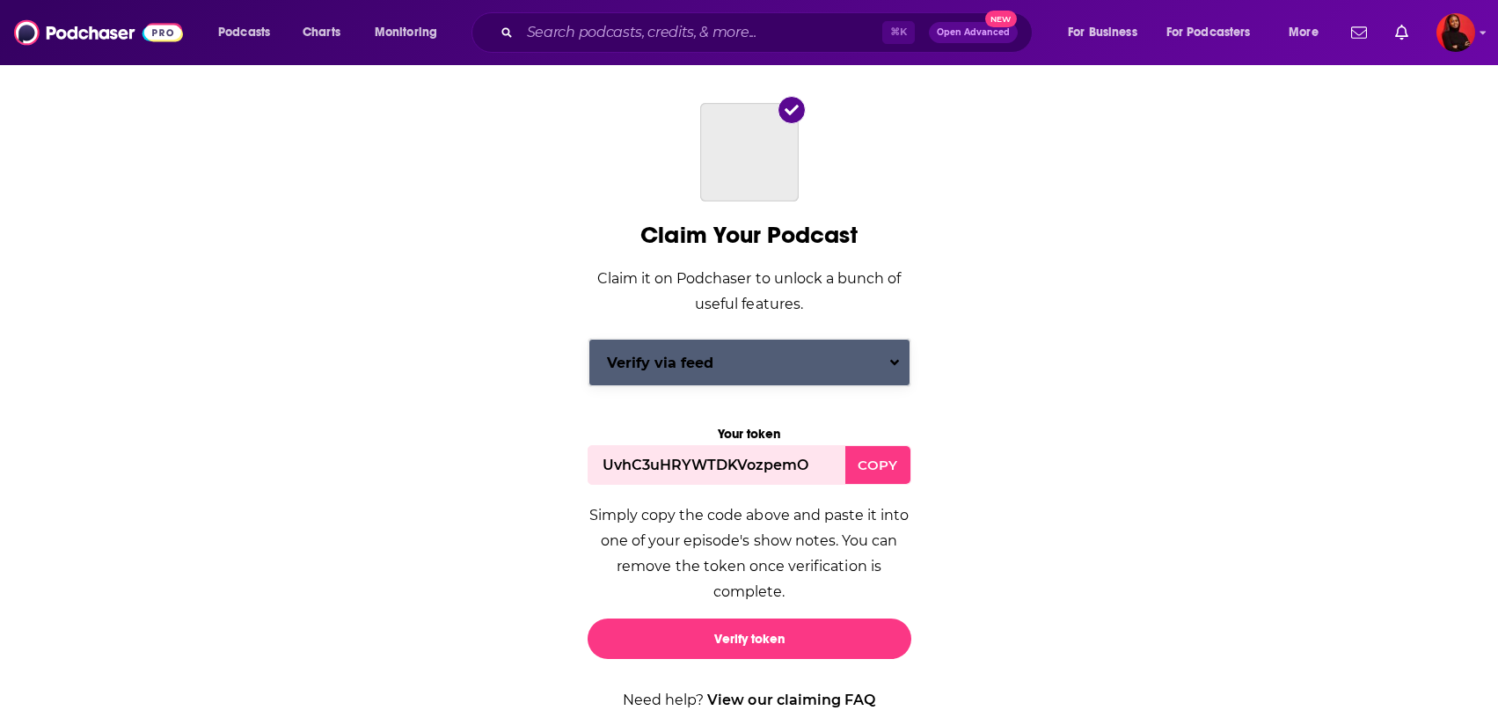
scroll to position [31, 0]
click at [658, 372] on button "Verify via feed" at bounding box center [750, 363] width 322 height 48
click at [656, 432] on div "Verify via email" at bounding box center [640, 434] width 77 height 12
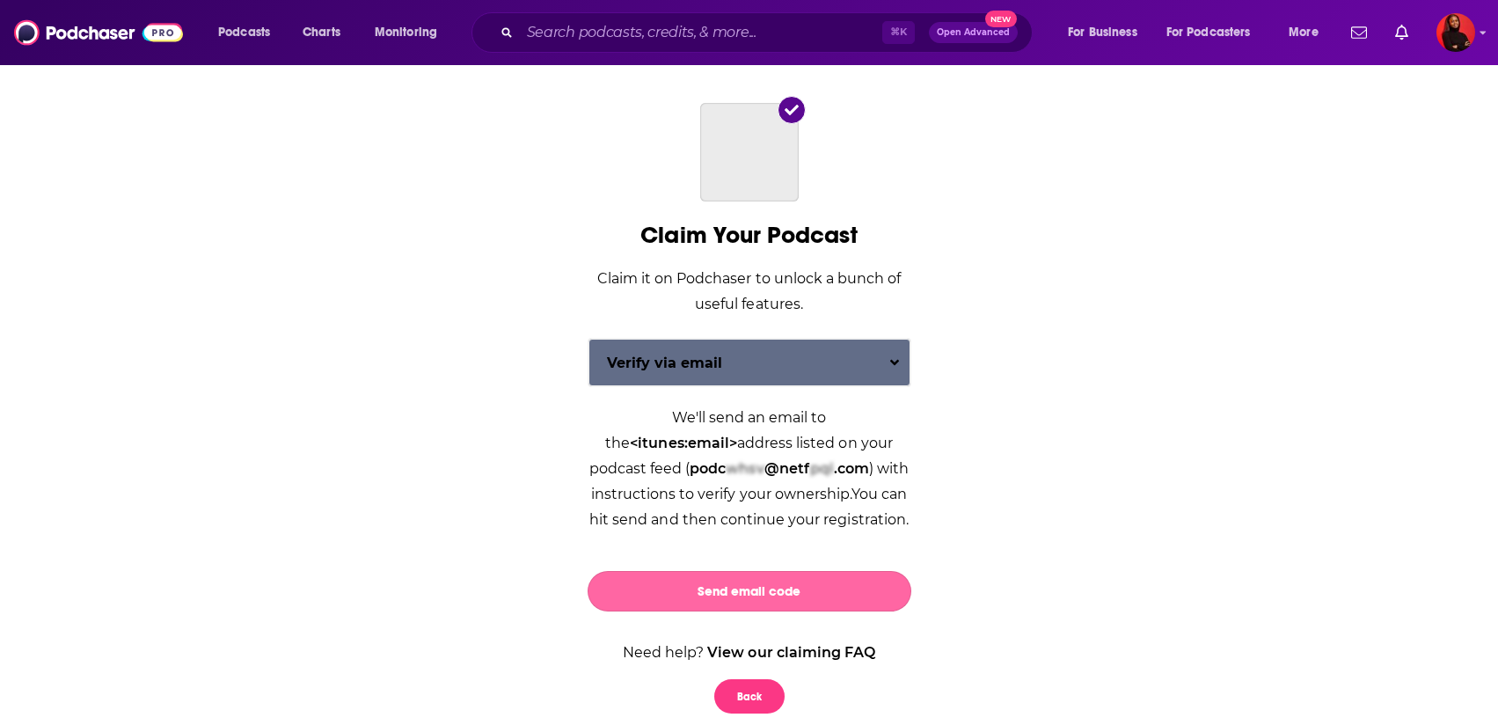
click at [713, 589] on button "Send email code" at bounding box center [750, 591] width 324 height 40
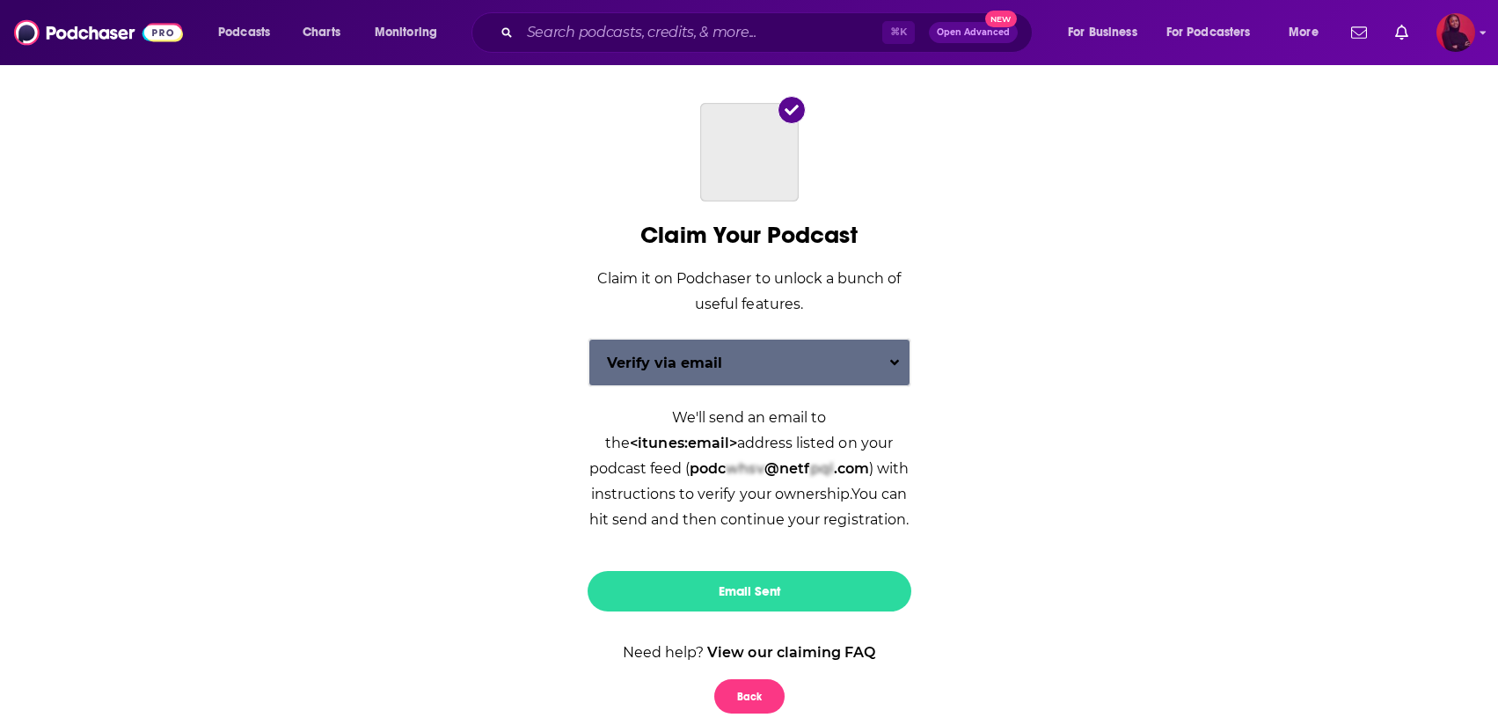
click at [1445, 43] on img "Logged in as KHuyghue" at bounding box center [1456, 32] width 39 height 39
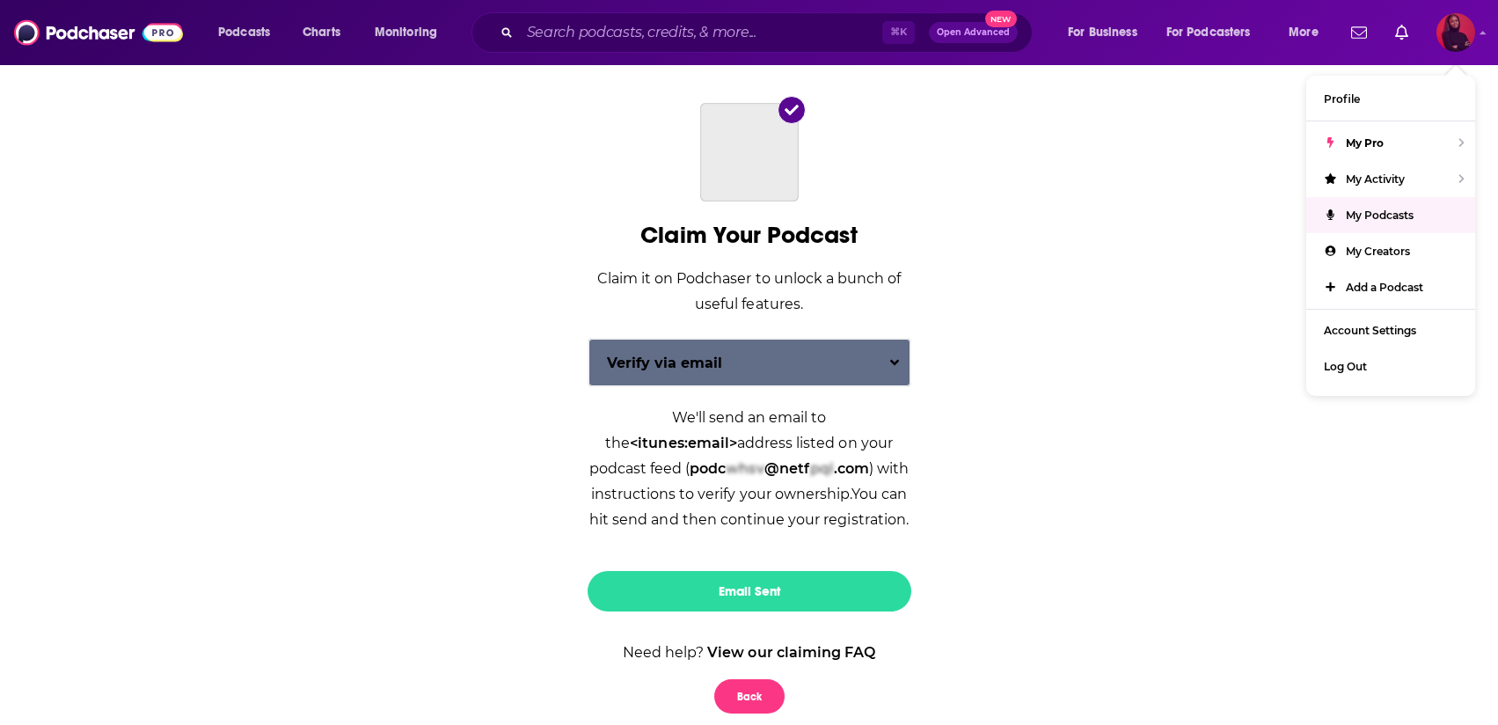
click at [1404, 217] on span "My Podcasts" at bounding box center [1380, 214] width 68 height 13
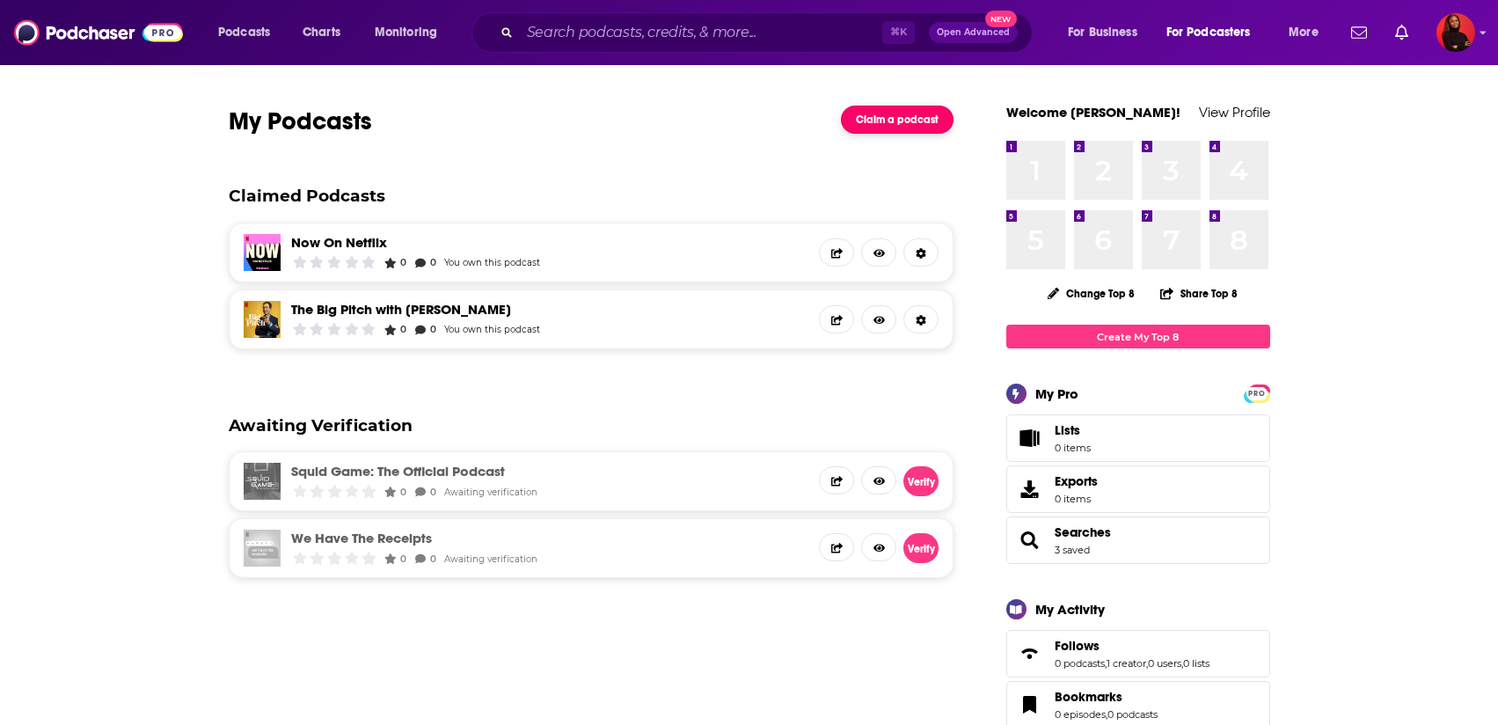
click at [891, 115] on link "Claim a podcast" at bounding box center [897, 120] width 113 height 28
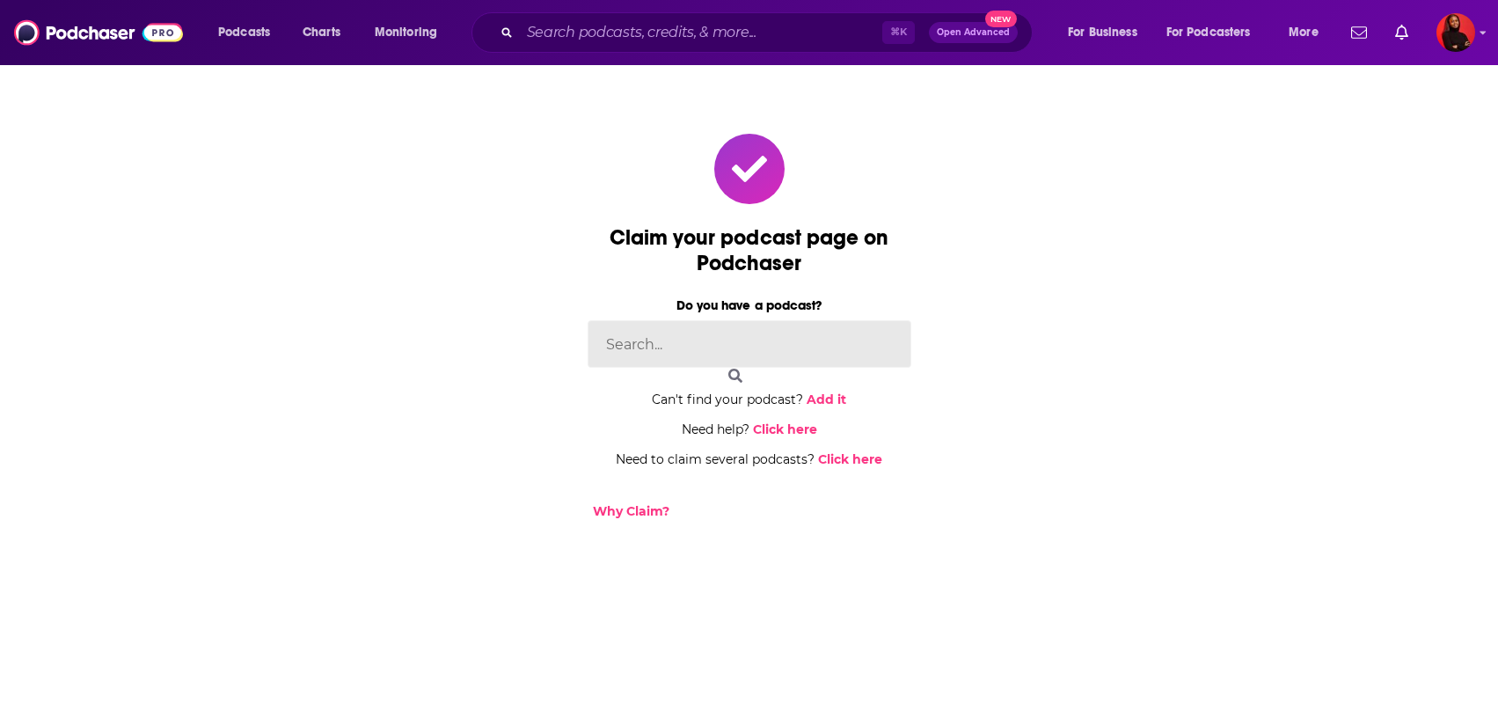
click at [651, 360] on input at bounding box center [750, 344] width 324 height 48
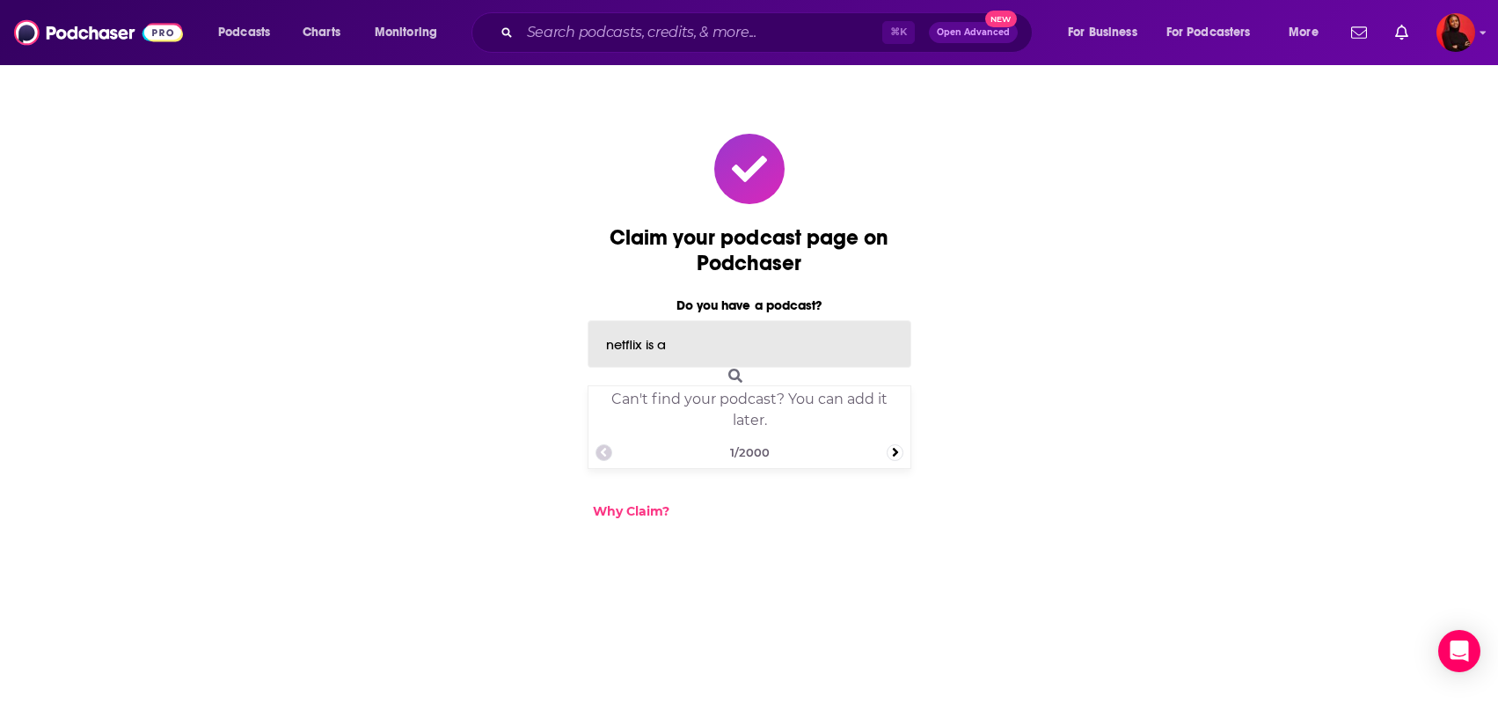
type input "netflix is a"
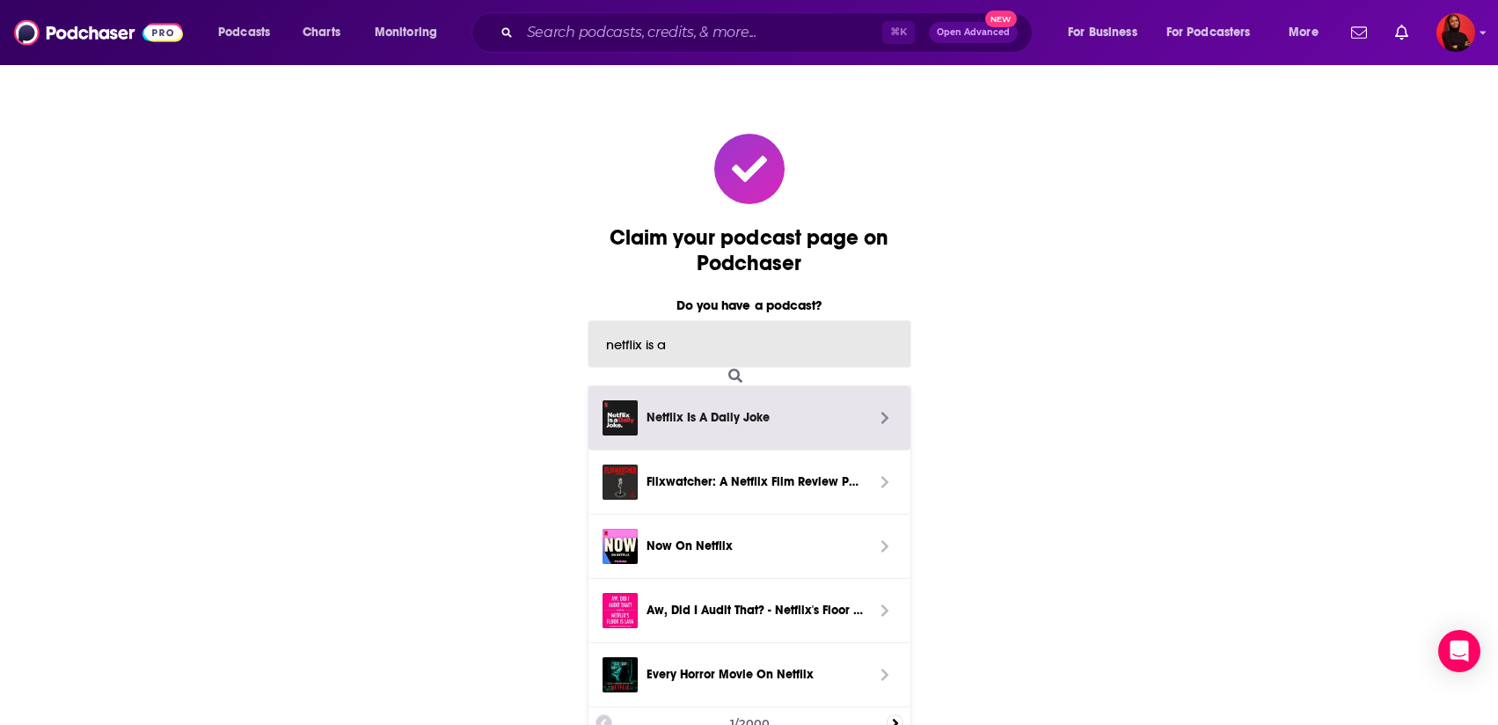
click at [670, 434] on span "Netflix Is A Daily Joke" at bounding box center [756, 417] width 236 height 35
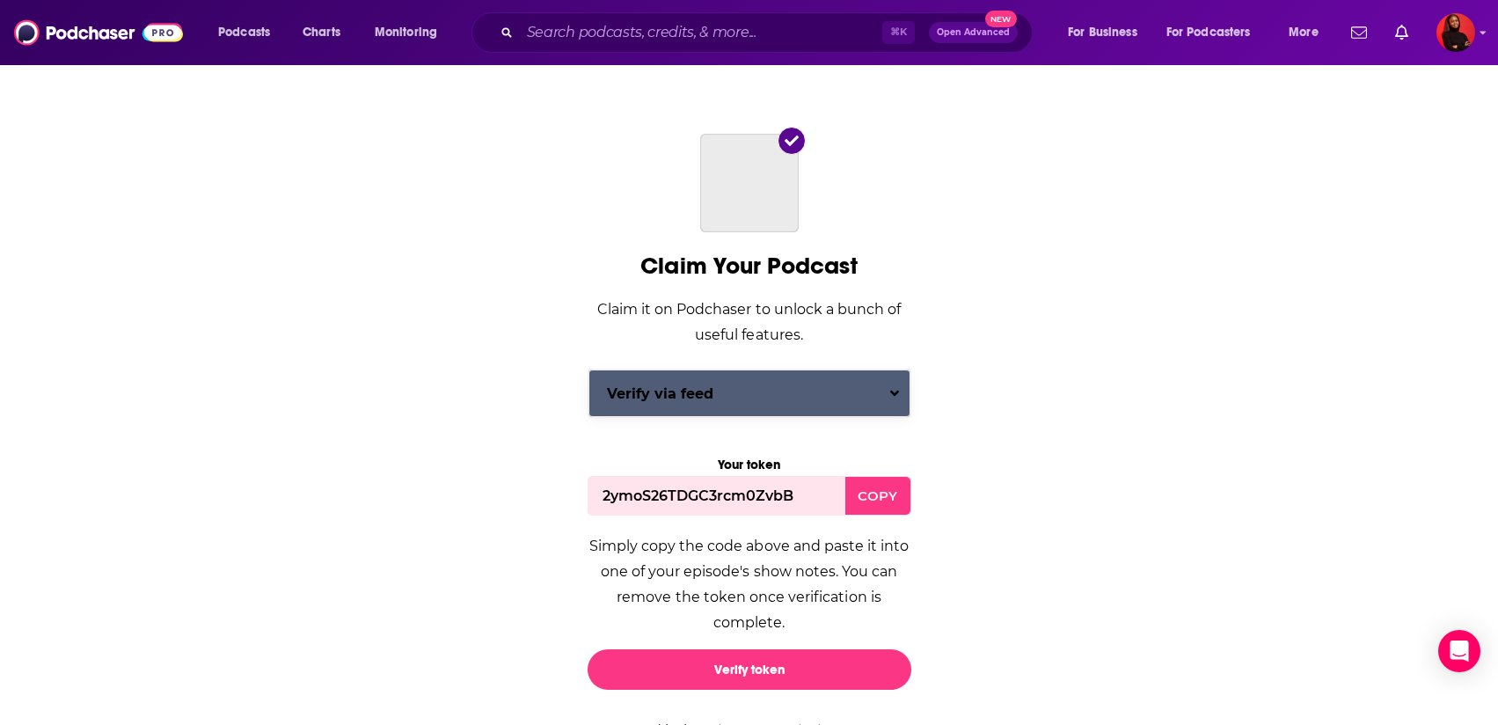
scroll to position [31, 0]
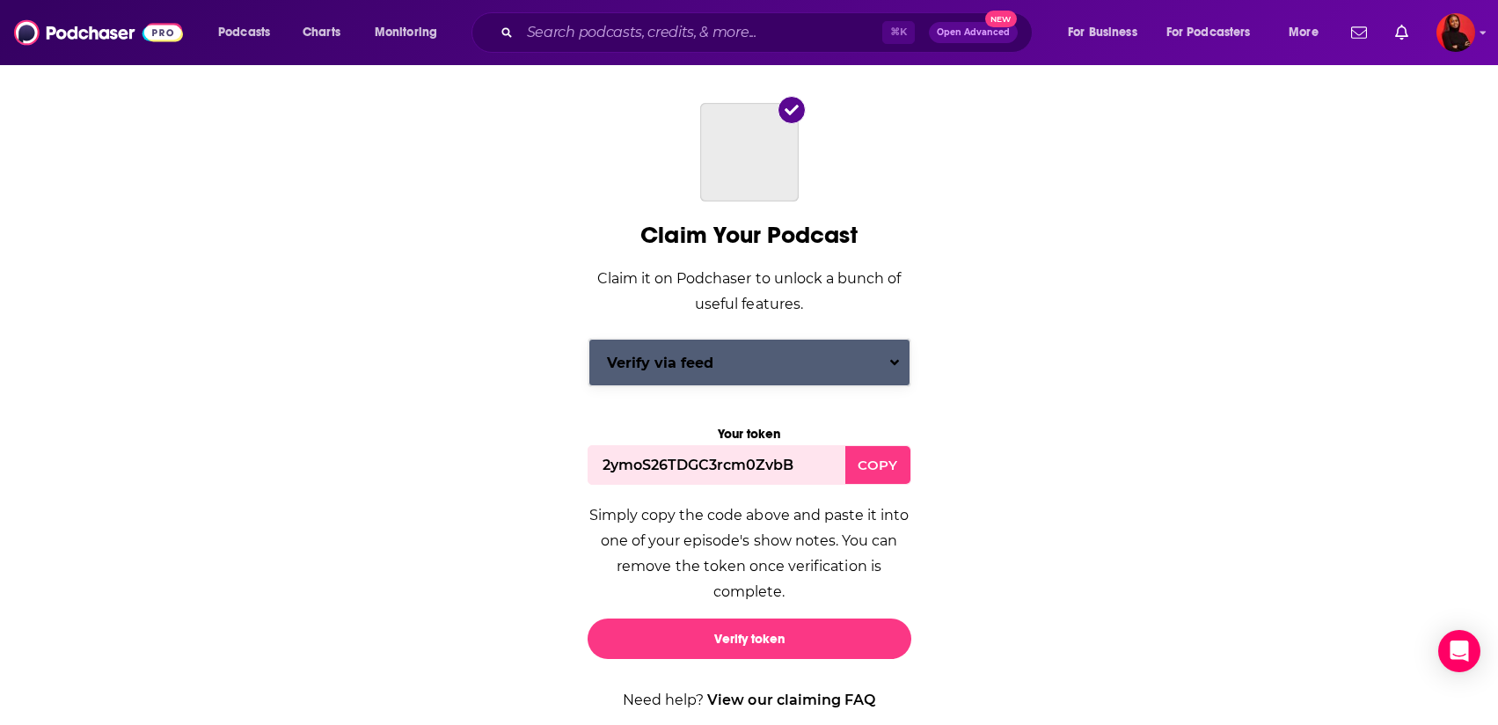
click at [680, 380] on button "Verify via feed" at bounding box center [750, 363] width 322 height 48
click at [684, 423] on div "Verify via email" at bounding box center [750, 434] width 322 height 32
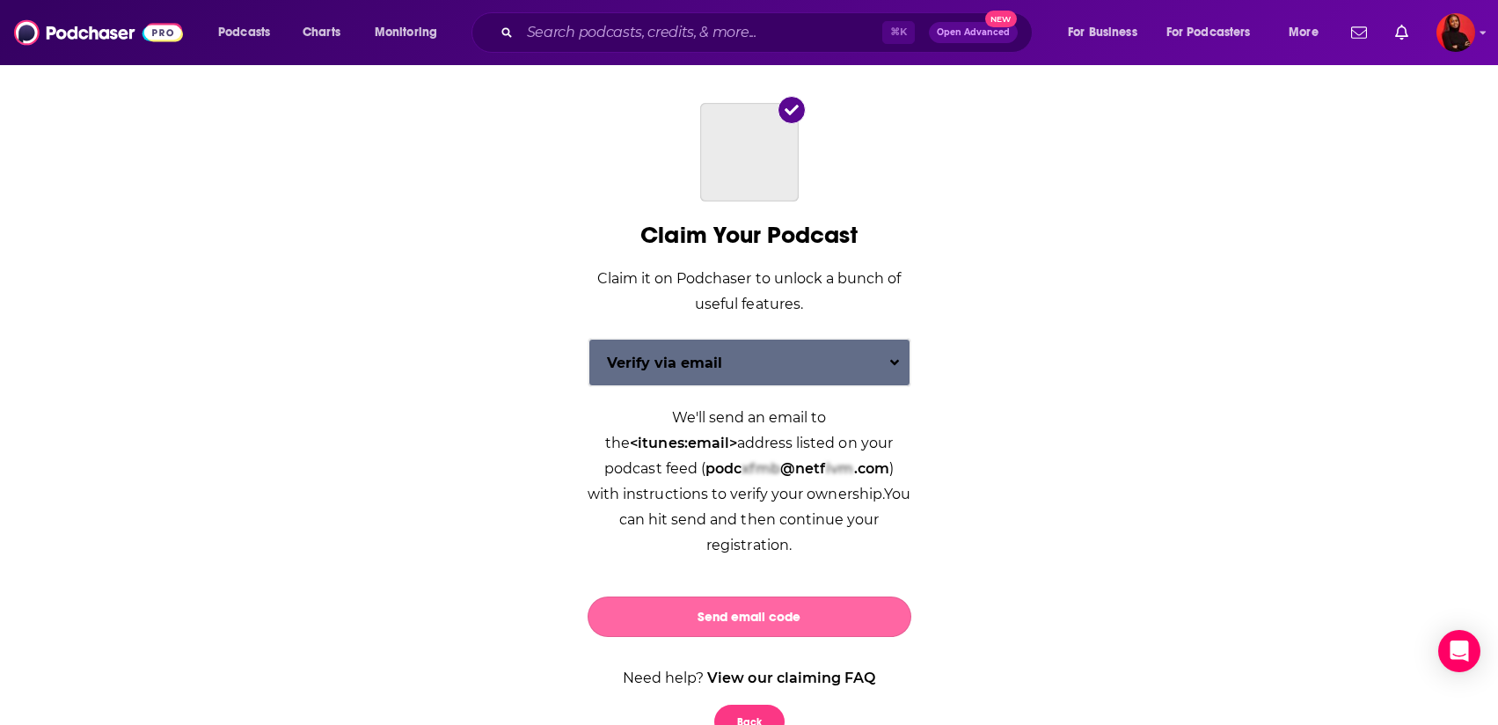
click at [720, 596] on button "Send email code" at bounding box center [750, 616] width 324 height 40
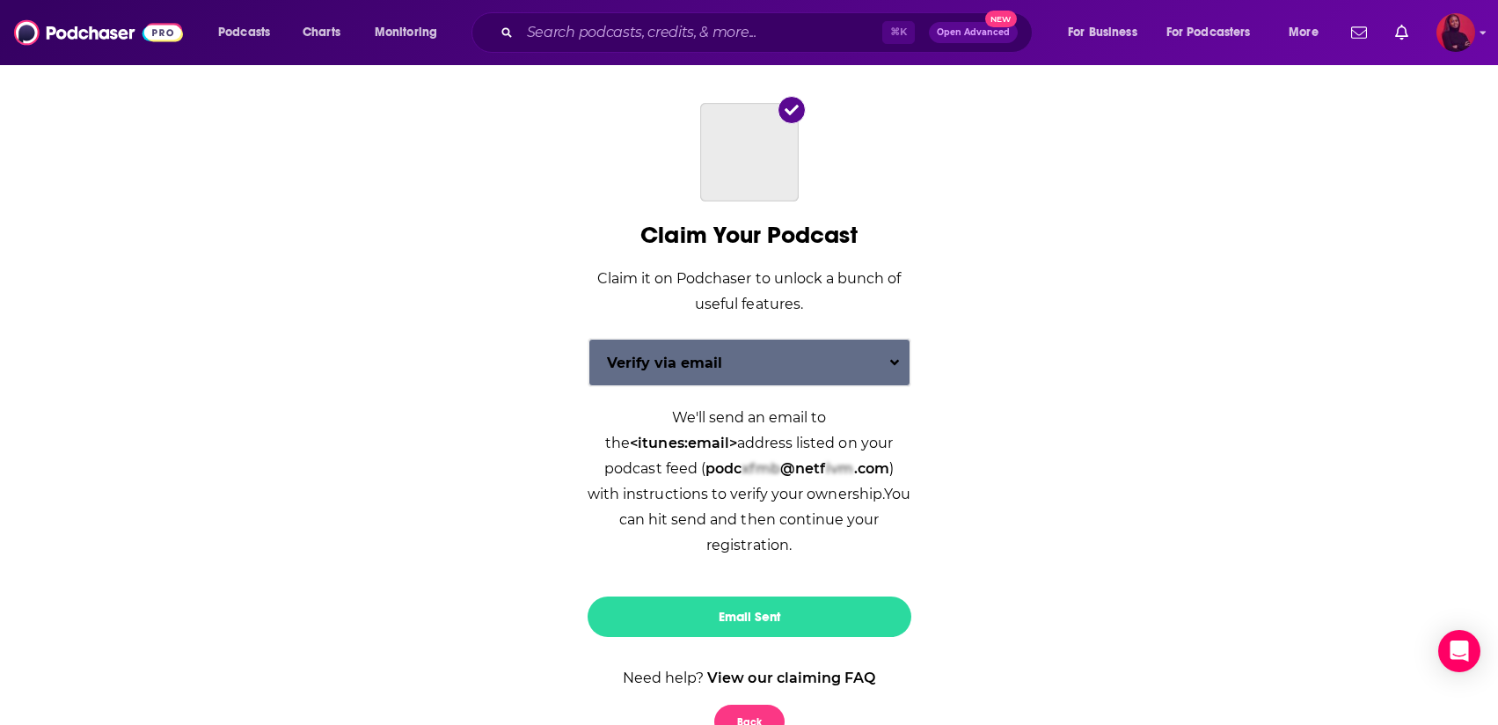
click at [1473, 37] on img "Logged in as KHuyghue" at bounding box center [1456, 32] width 39 height 39
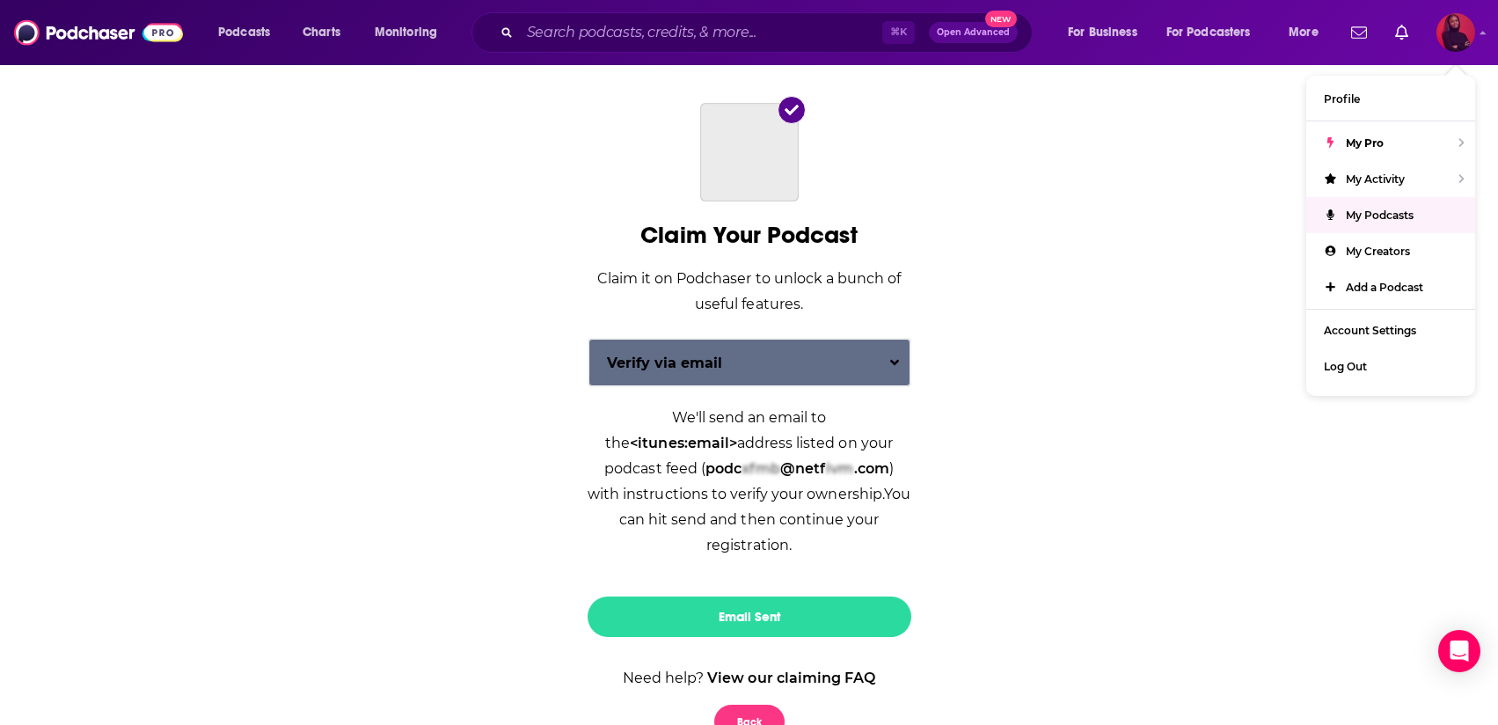
click at [1401, 208] on span "My Podcasts" at bounding box center [1380, 214] width 68 height 13
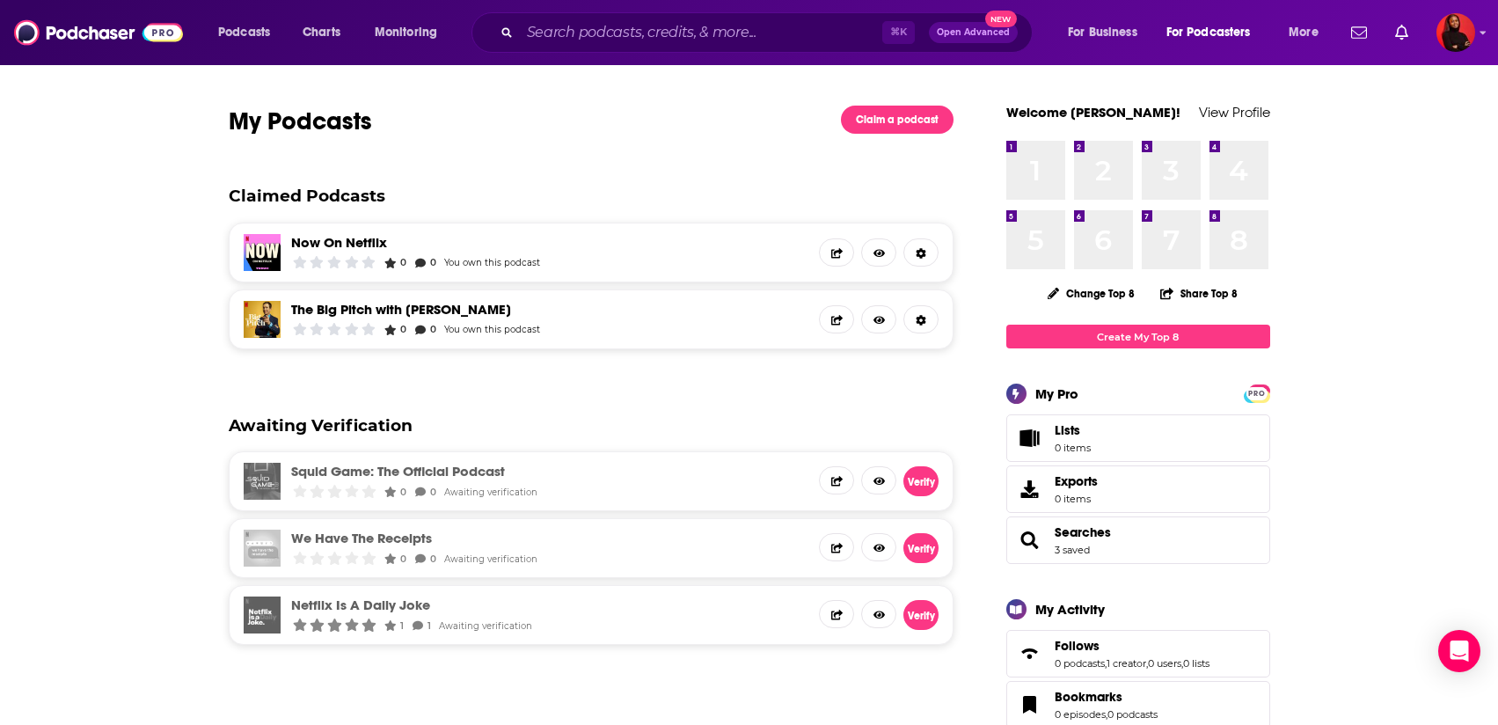
click at [419, 301] on link "The Big Pitch with [PERSON_NAME]" at bounding box center [415, 309] width 249 height 17
click at [931, 256] on link at bounding box center [920, 252] width 35 height 28
